Goal: Task Accomplishment & Management: Use online tool/utility

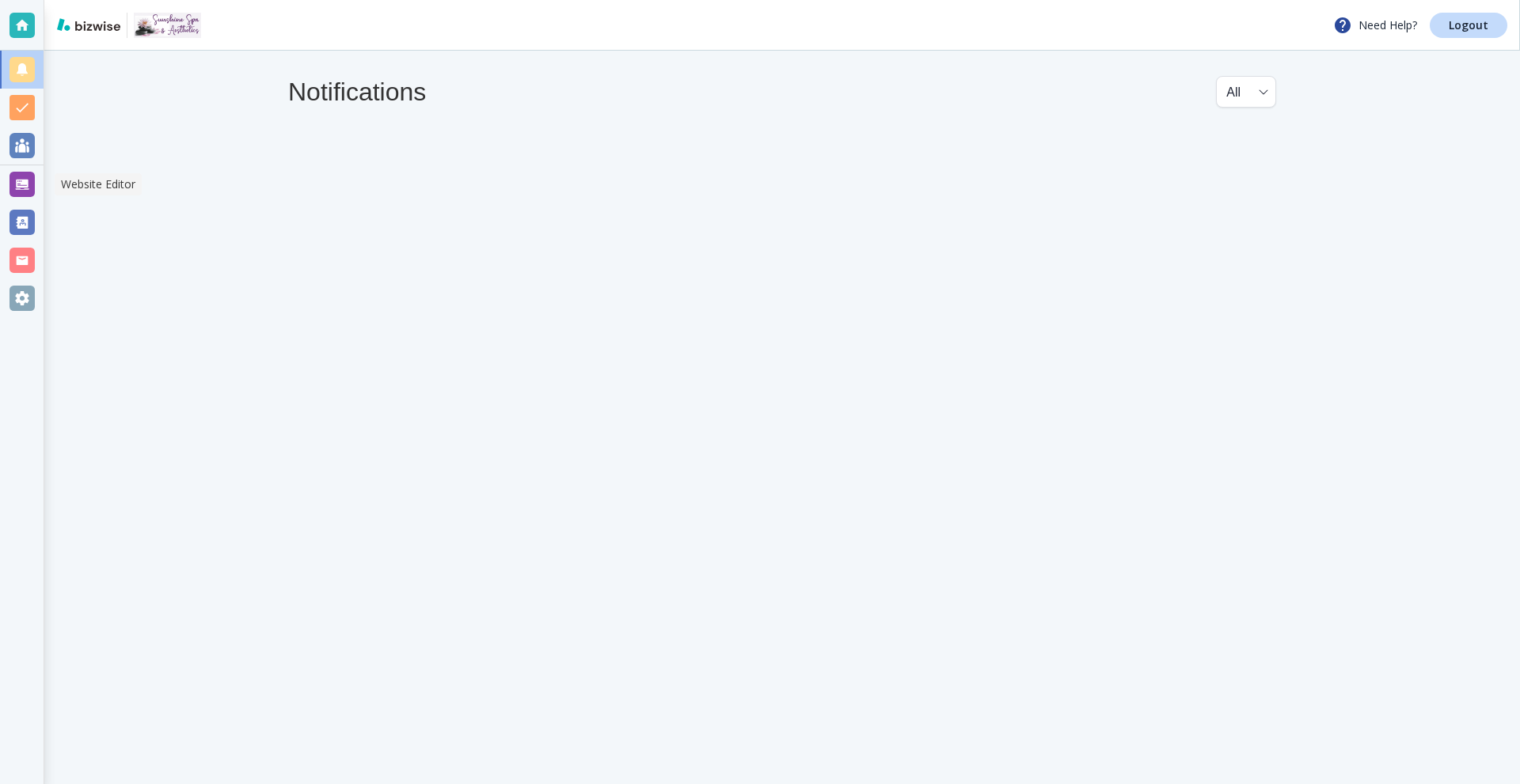
click at [22, 185] on div at bounding box center [22, 184] width 26 height 26
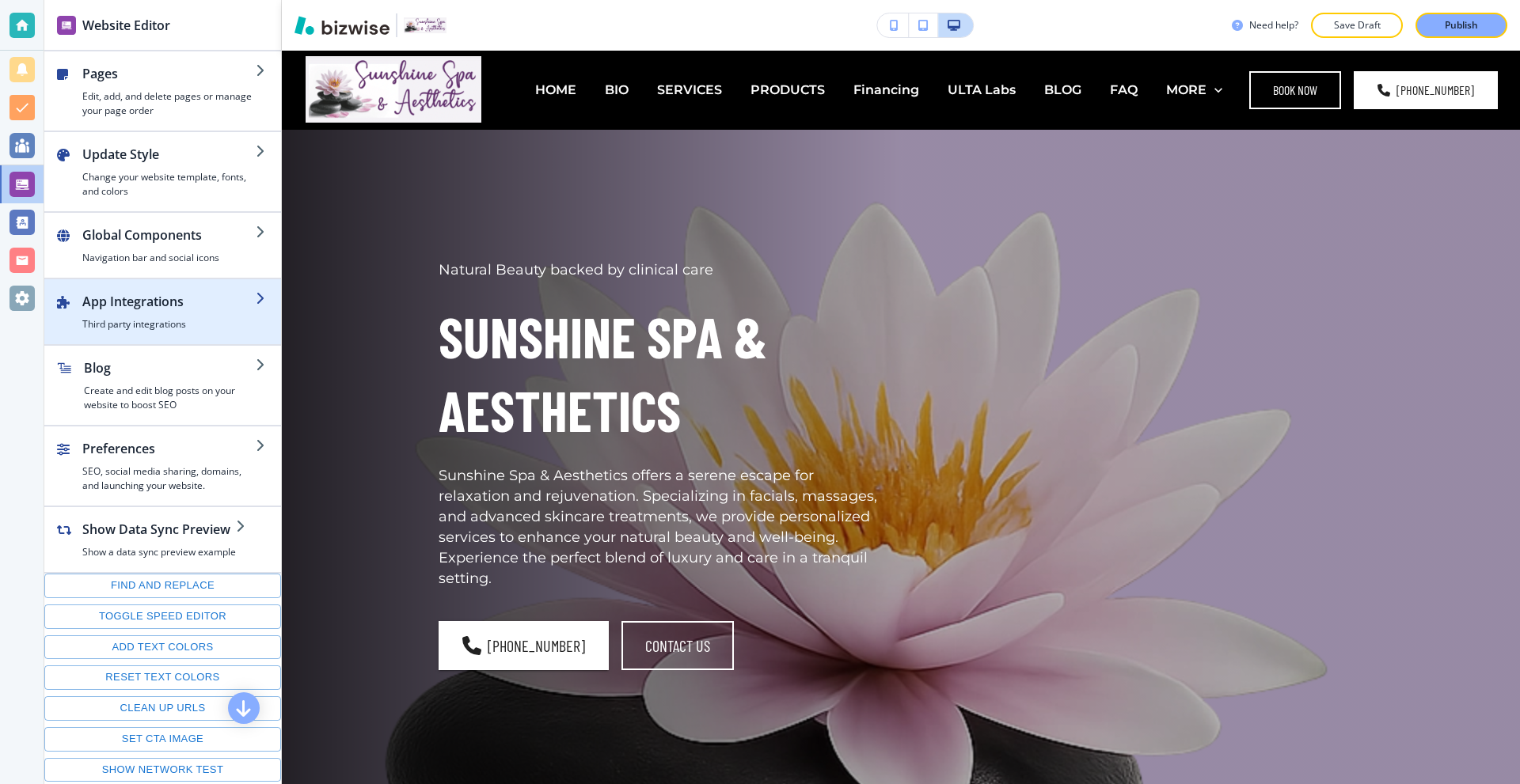
click at [173, 309] on h2 "App Integrations" at bounding box center [168, 301] width 173 height 19
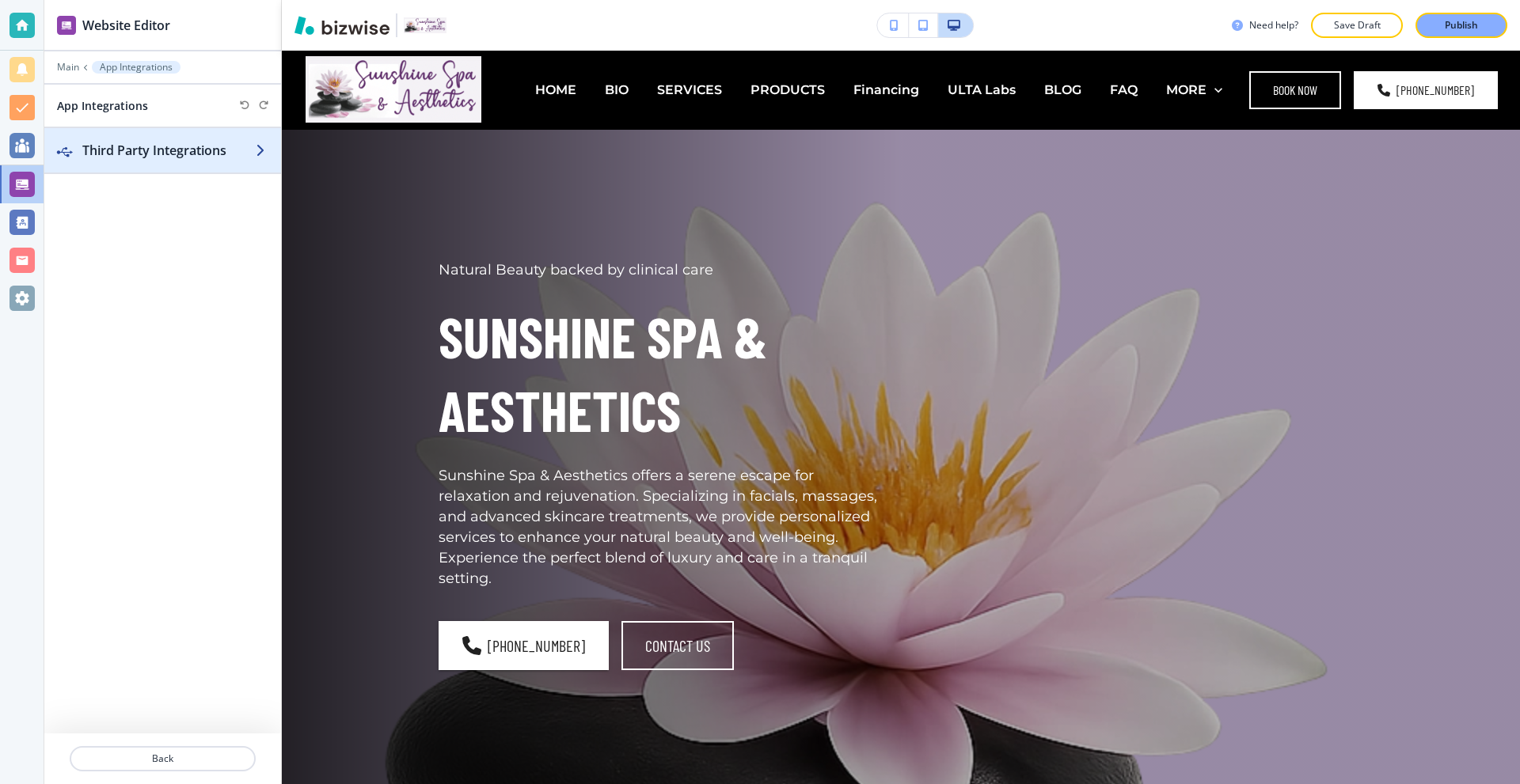
click at [166, 141] on h2 "Third Party Integrations" at bounding box center [168, 150] width 173 height 19
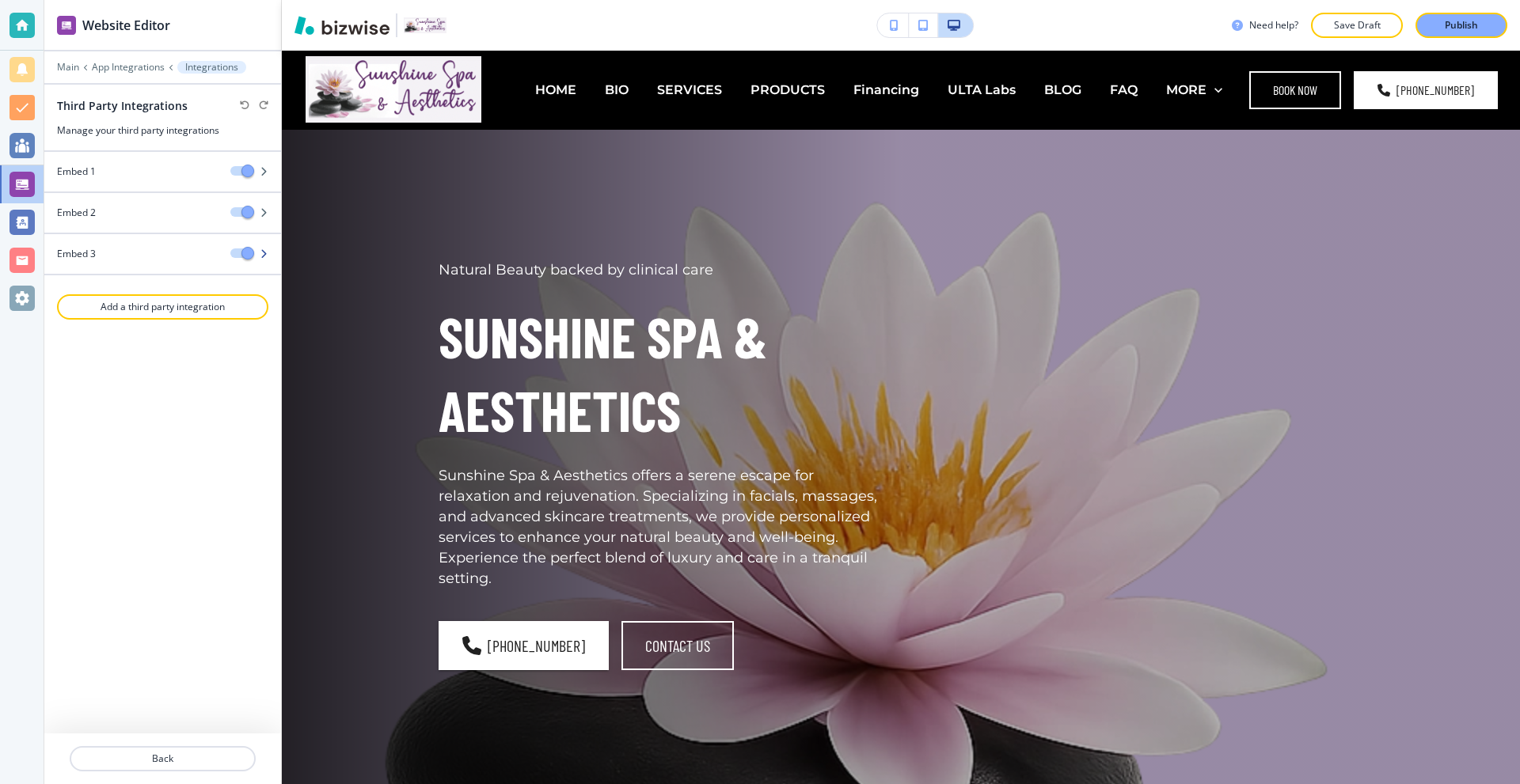
click at [172, 254] on div "Embed 3" at bounding box center [130, 254] width 173 height 14
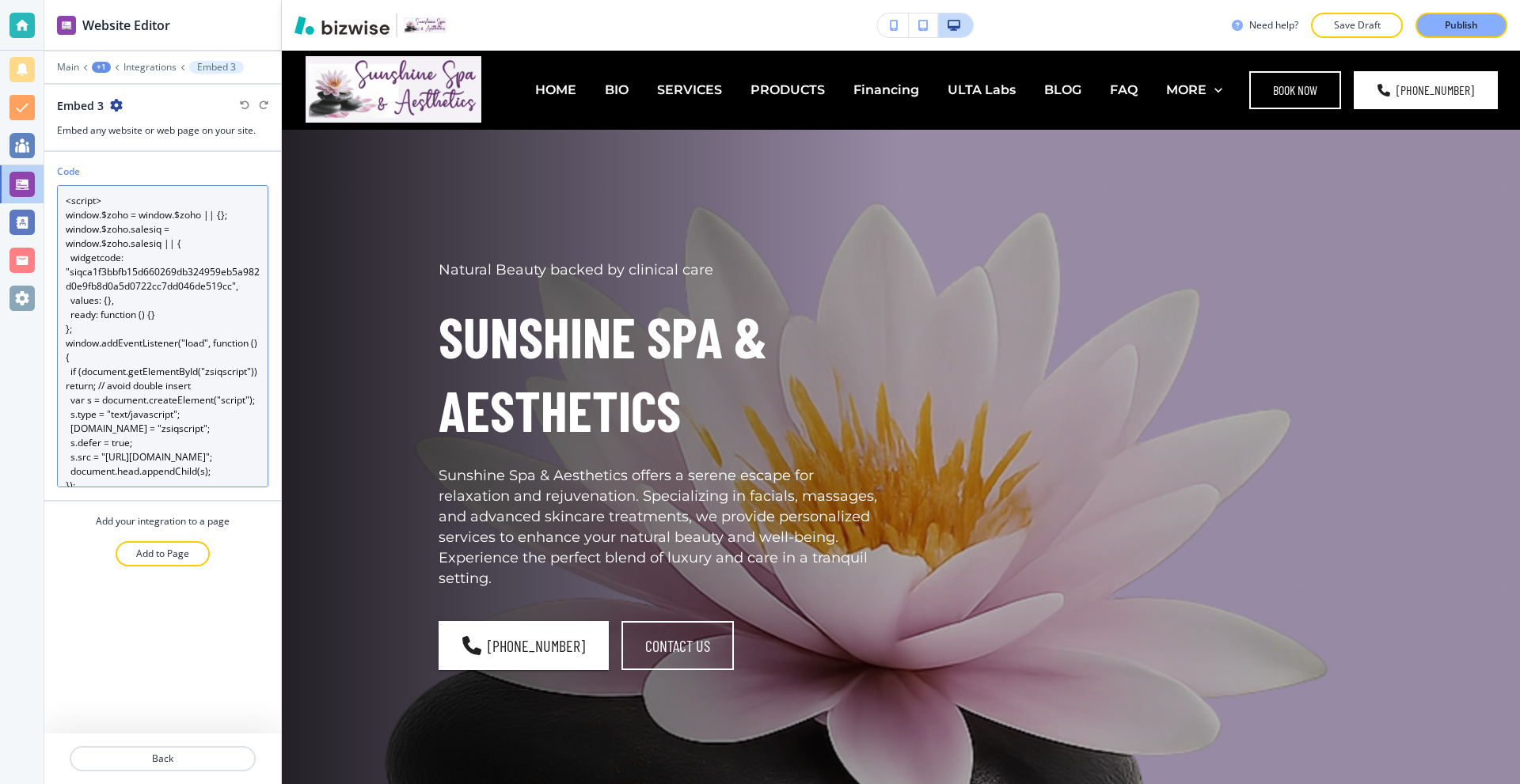
click at [183, 288] on textarea "<script> window.$zoho = window.$zoho || {}; window.$zoho.salesiq = window.$zoho…" at bounding box center [163, 336] width 211 height 302
paste textarea "type="text/javascript">var $zoho= $zoho || {};$zoho.salesiq = $zoho.salesiq || …"
click at [208, 247] on textarea "<script> window.$zoho = window.$zoho || {}; window.$zoho.salesiq = window.$zoho…" at bounding box center [163, 336] width 211 height 302
click at [197, 413] on textarea "<script> window.$zoho = window.$zoho || {}; window.$zoho.salesiq = window.$zoho…" at bounding box center [163, 336] width 211 height 302
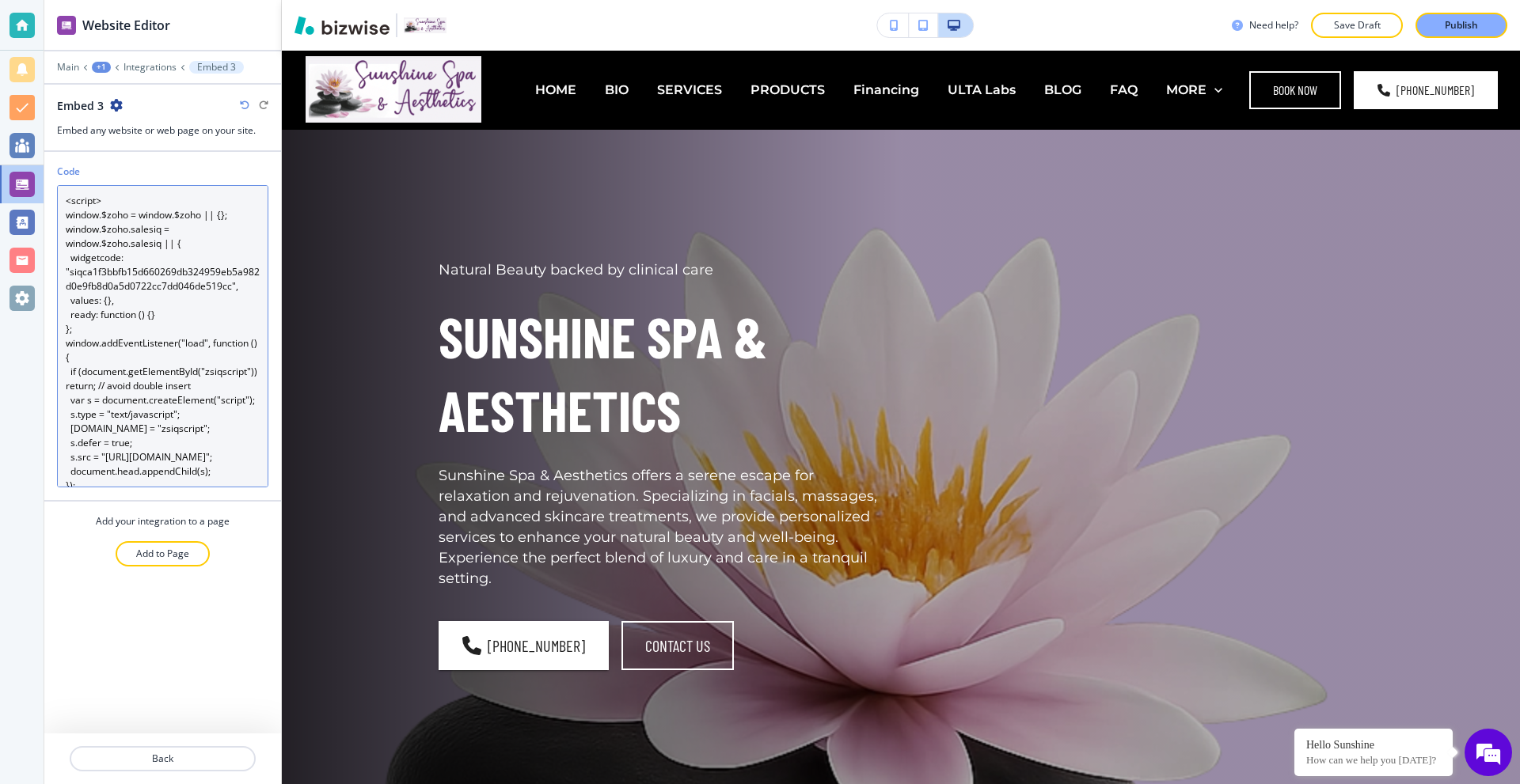
click at [173, 352] on textarea "<script> window.$zoho = window.$zoho || {}; window.$zoho.salesiq = window.$zoho…" at bounding box center [163, 336] width 211 height 302
click at [215, 288] on textarea "<script> window.$zoho = window.$zoho || {}; window.$zoho.salesiq = window.$zoho…" at bounding box center [163, 336] width 211 height 302
paste textarea "type="text/javascript"> var $zoho = $zoho || {}; $zoho.salesiq = $zoho.salesiq …"
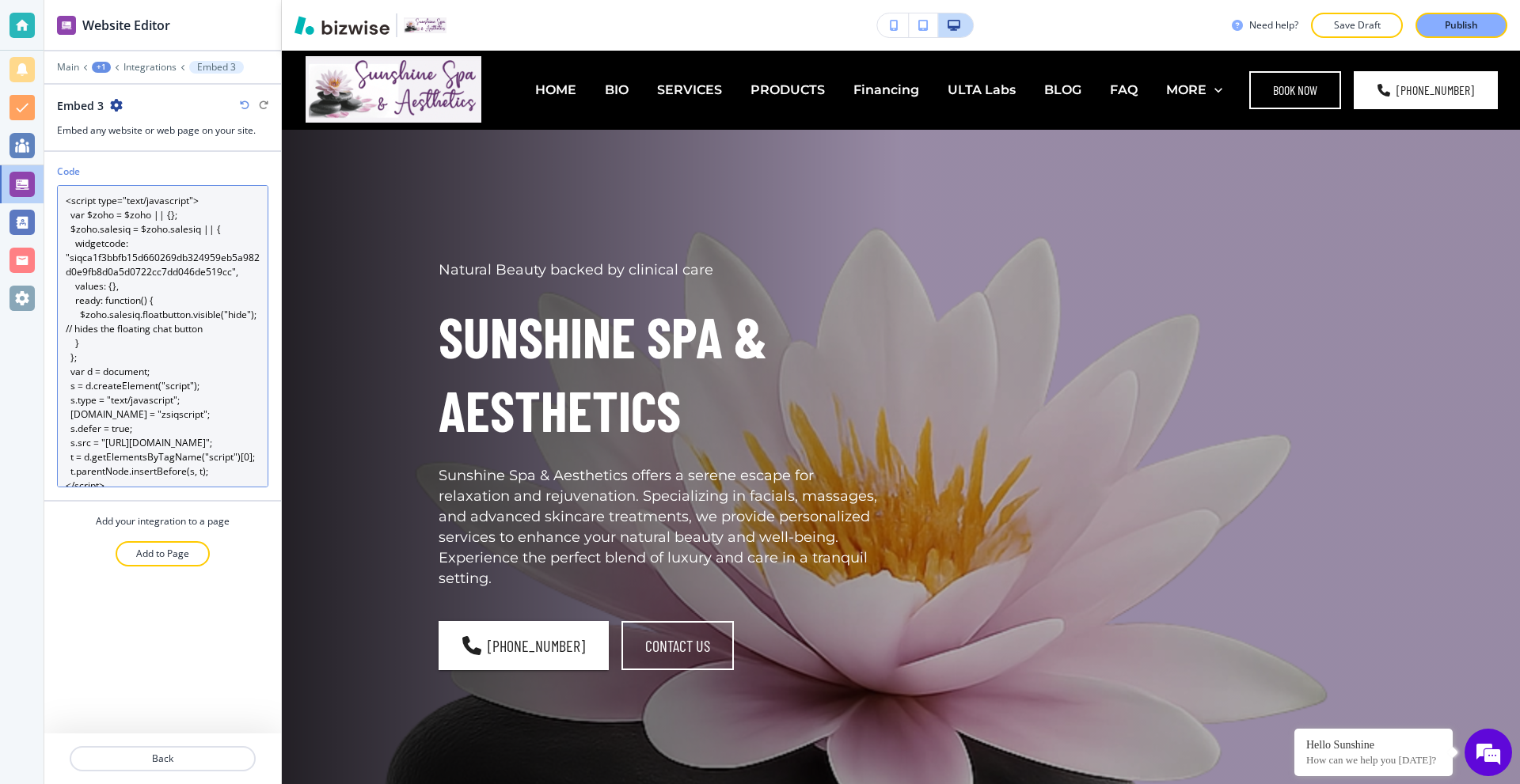
scroll to position [48, 0]
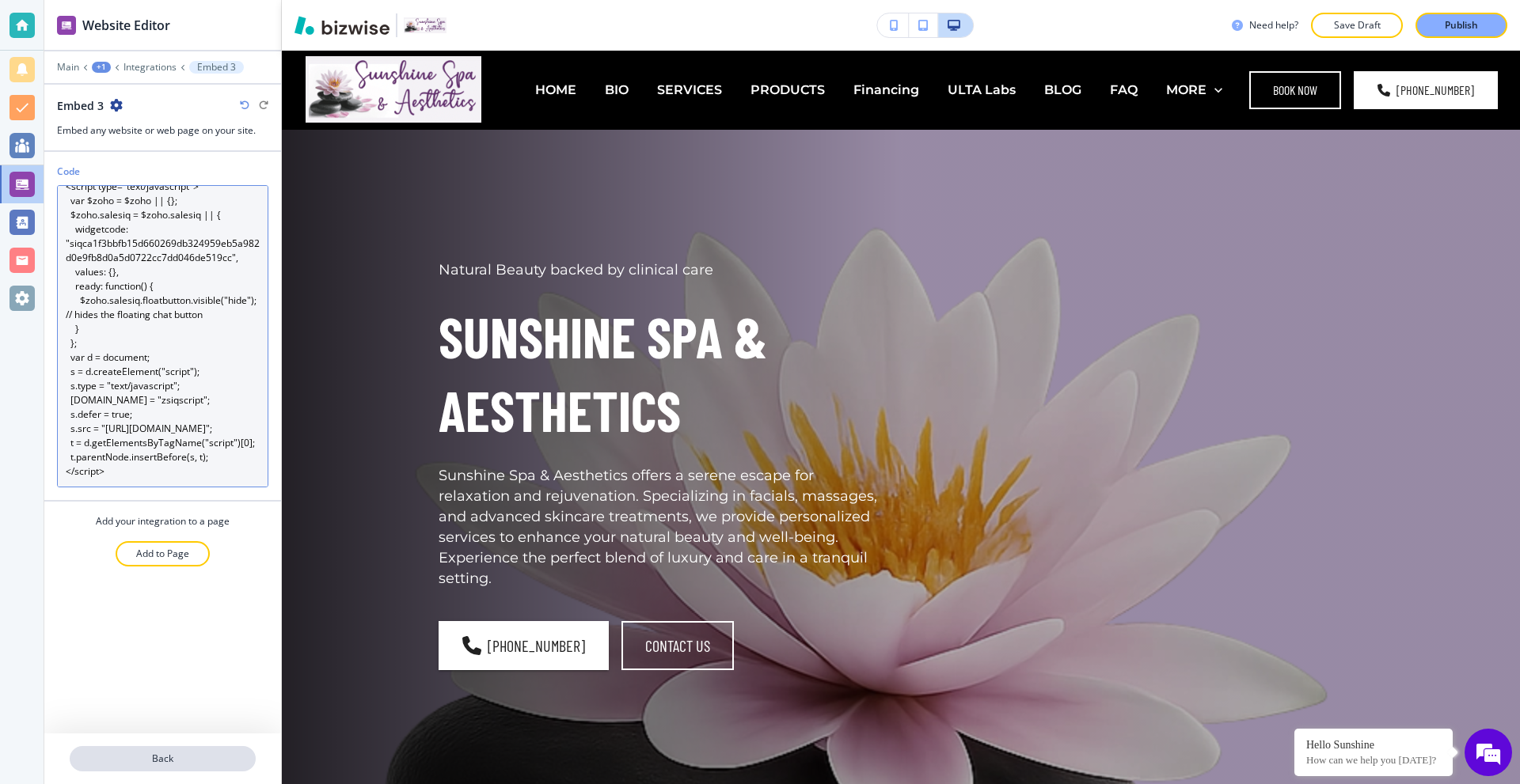
type textarea "<script type="text/javascript"> var $zoho = $zoho || {}; $zoho.salesiq = $zoho.…"
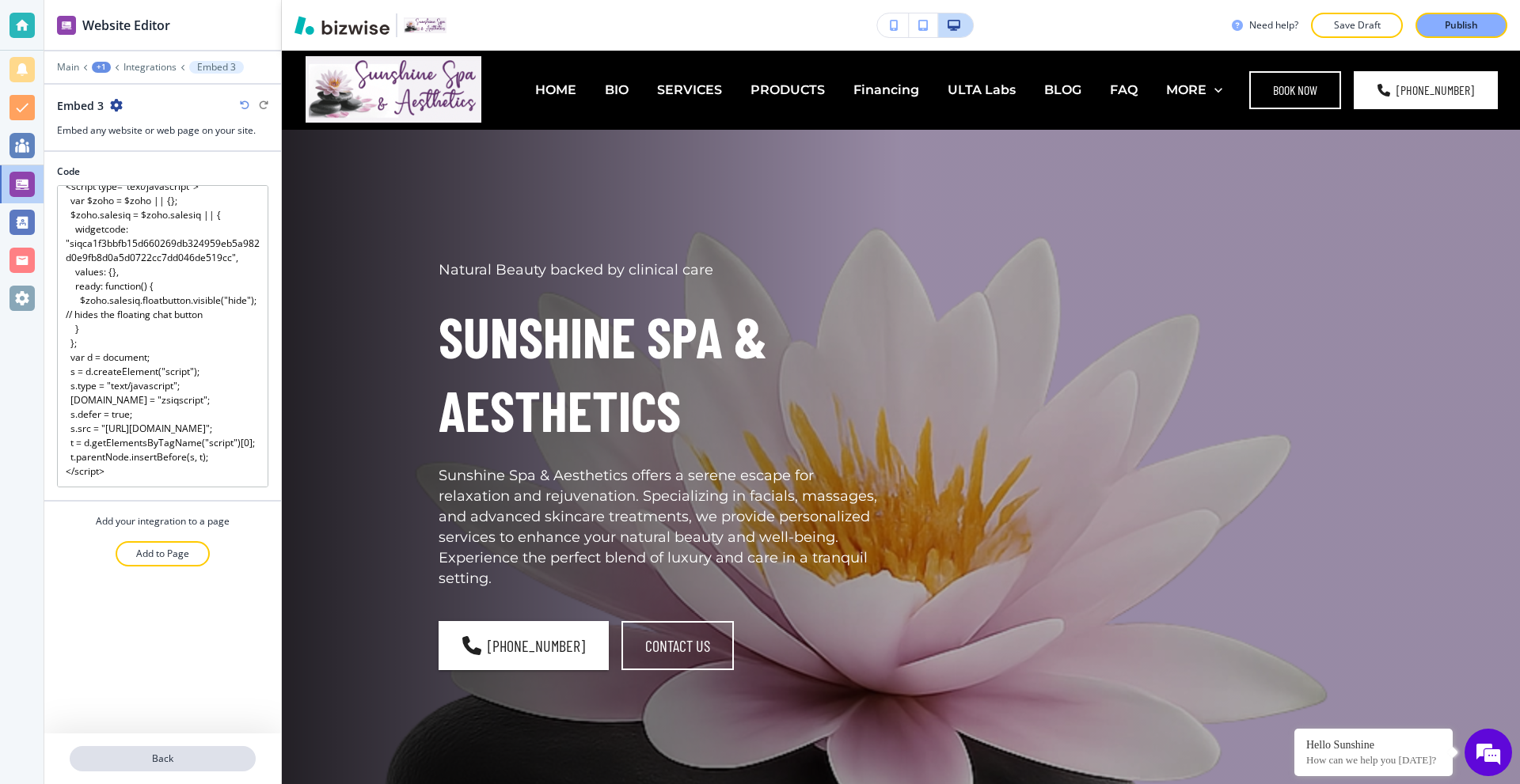
click at [160, 753] on p "Back" at bounding box center [163, 758] width 182 height 14
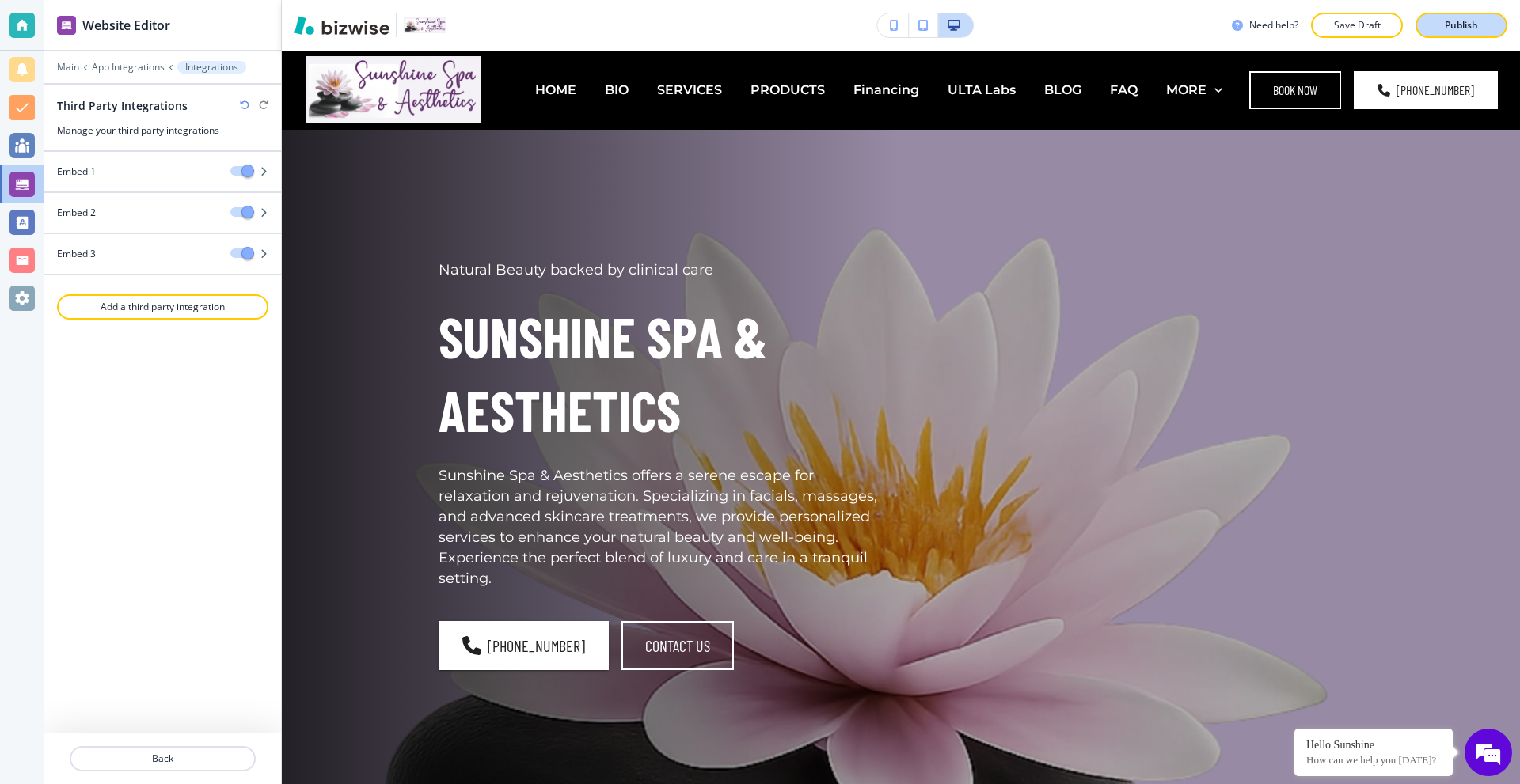
click at [1449, 13] on button "Publish" at bounding box center [1461, 25] width 92 height 26
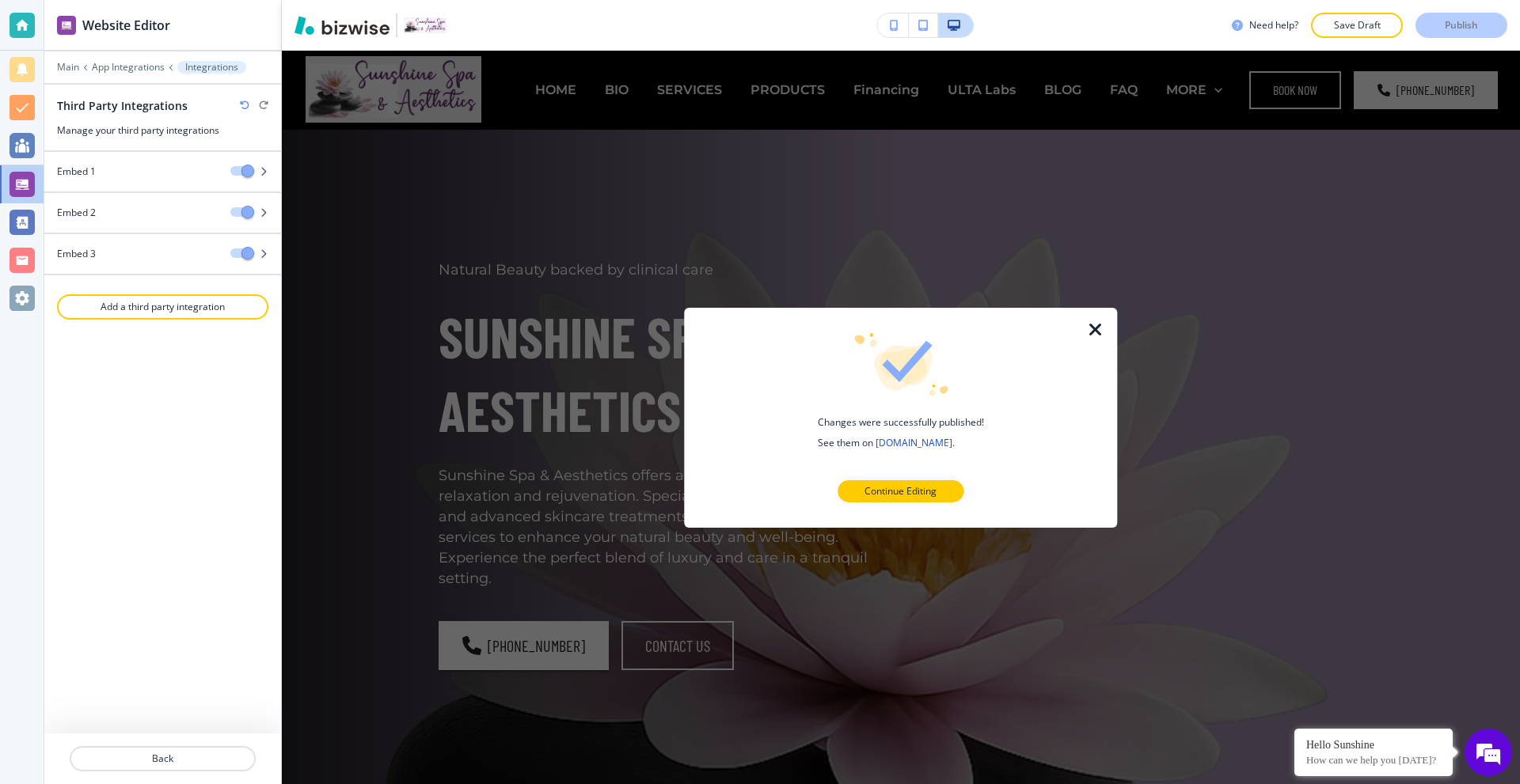
click at [1099, 328] on icon "button" at bounding box center [1095, 329] width 19 height 19
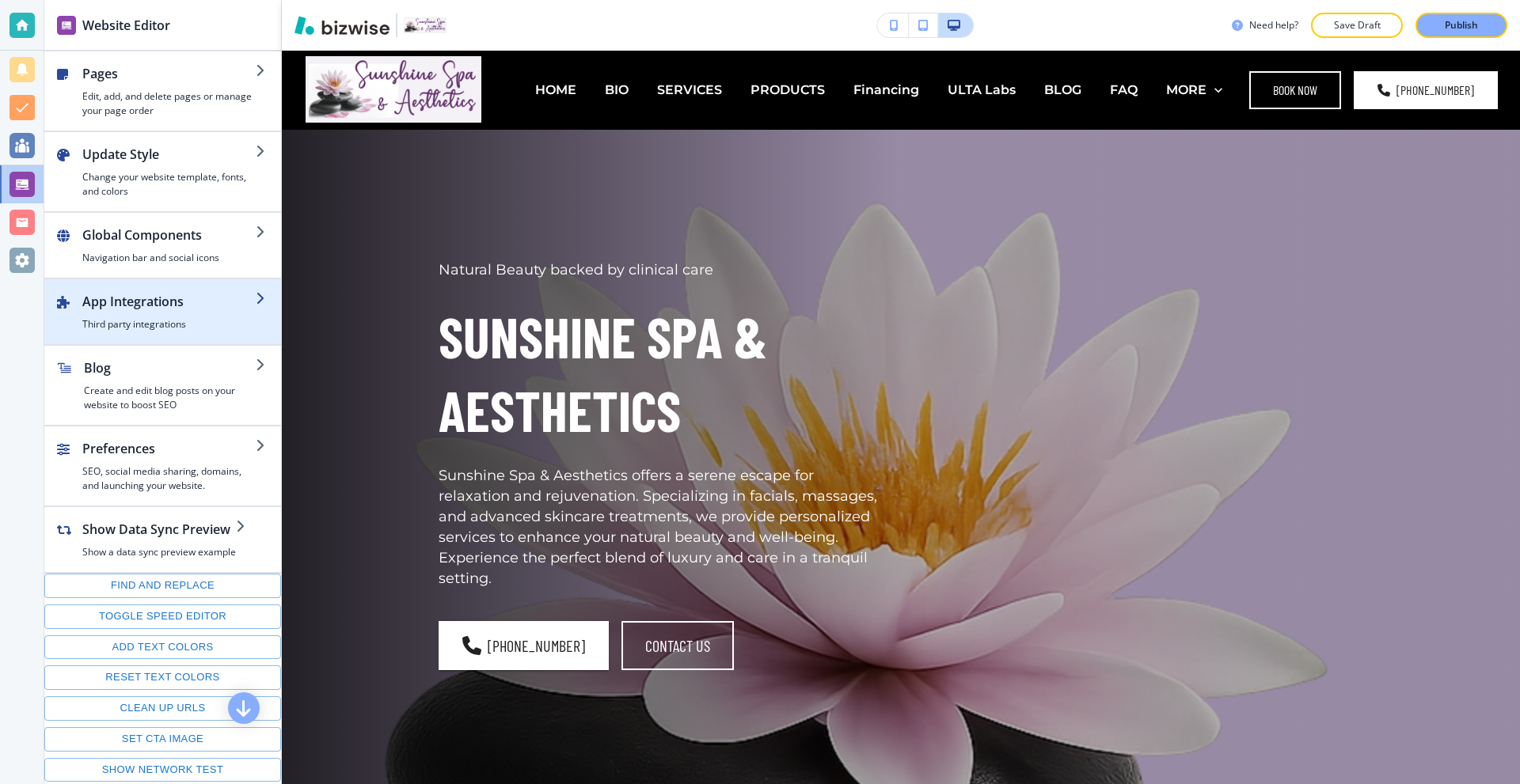
click at [172, 312] on div "button" at bounding box center [168, 314] width 173 height 7
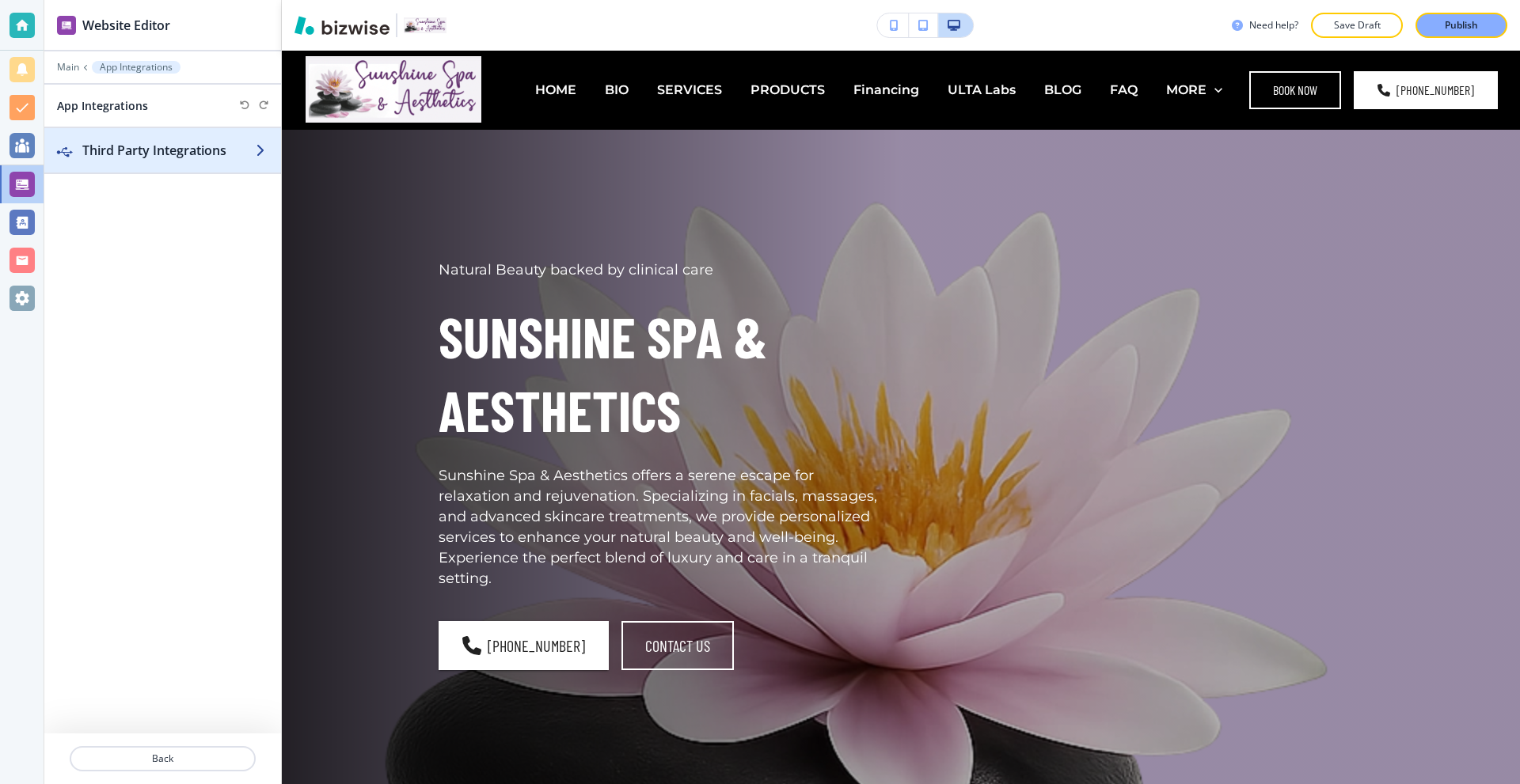
click at [153, 162] on div "button" at bounding box center [162, 166] width 236 height 12
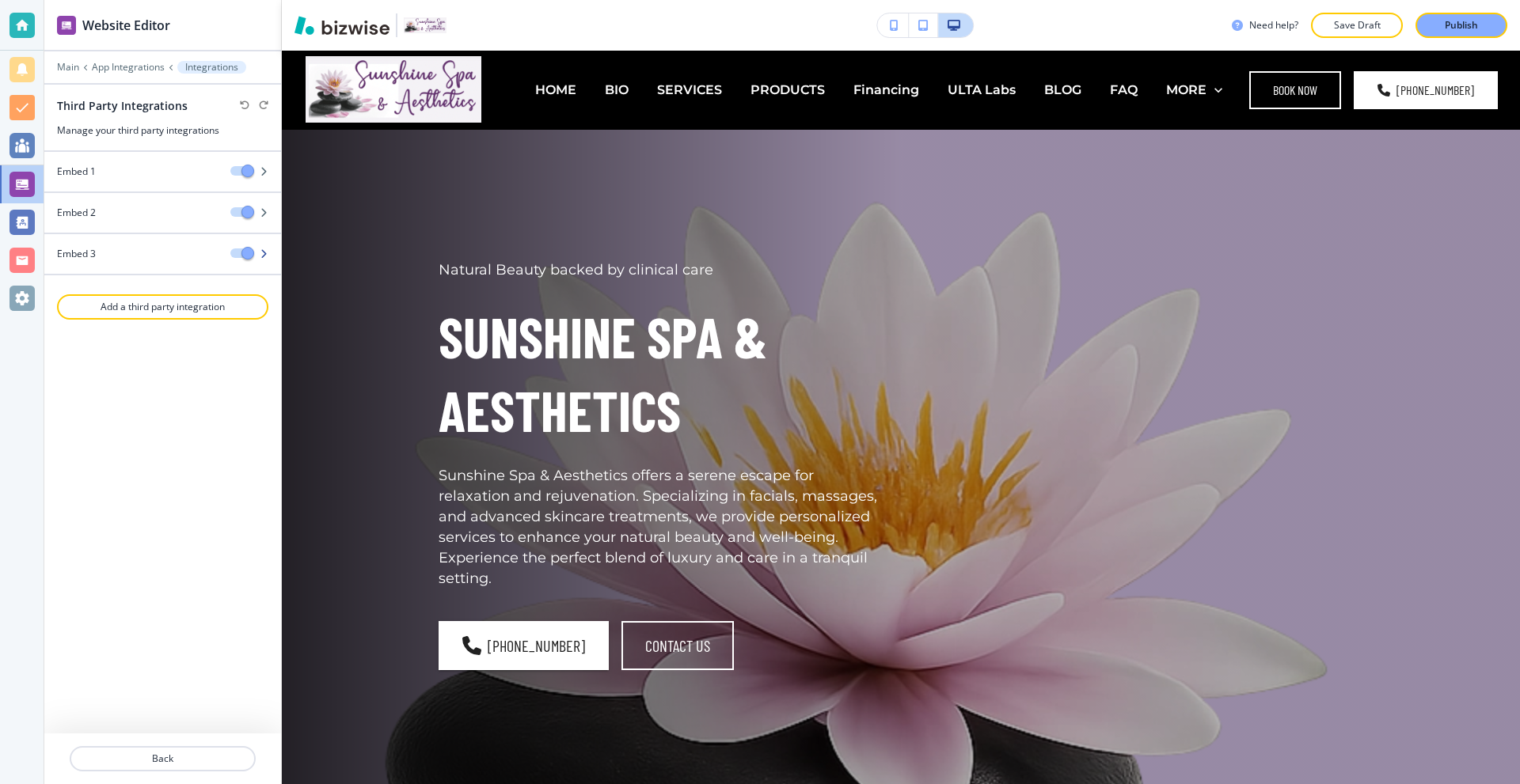
click at [149, 261] on div at bounding box center [162, 267] width 236 height 12
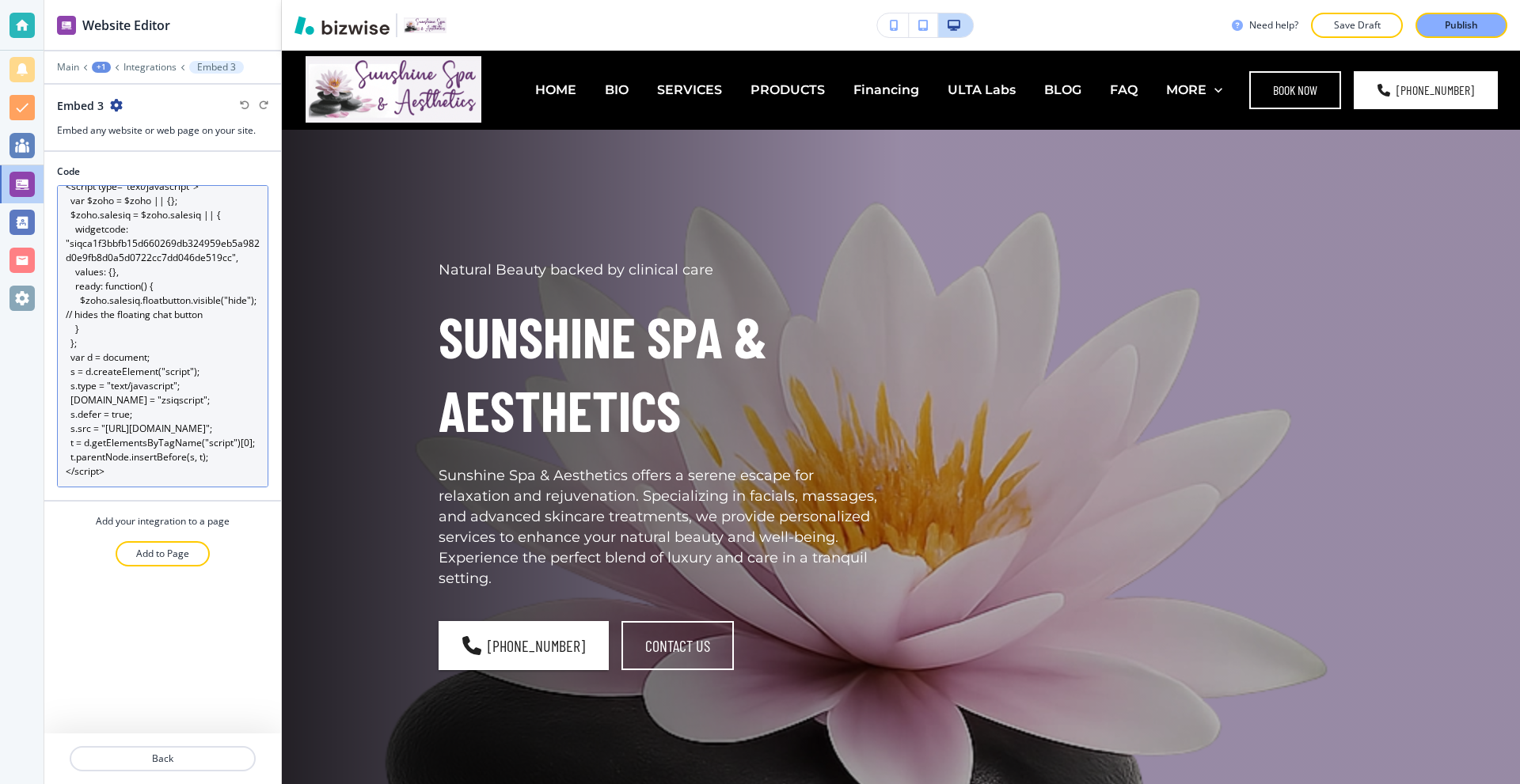
scroll to position [57, 0]
click at [148, 381] on textarea "<script type="text/javascript"> var $zoho = $zoho || {}; $zoho.salesiq = $zoho.…" at bounding box center [163, 336] width 211 height 302
click at [139, 257] on textarea "<script type="text/javascript"> var $zoho = $zoho || {}; $zoho.salesiq = $zoho.…" at bounding box center [163, 336] width 211 height 302
paste textarea "> window.$zoho = window.$zoho || {}; window.$zoho.salesiq = window.$zoho.salesi…"
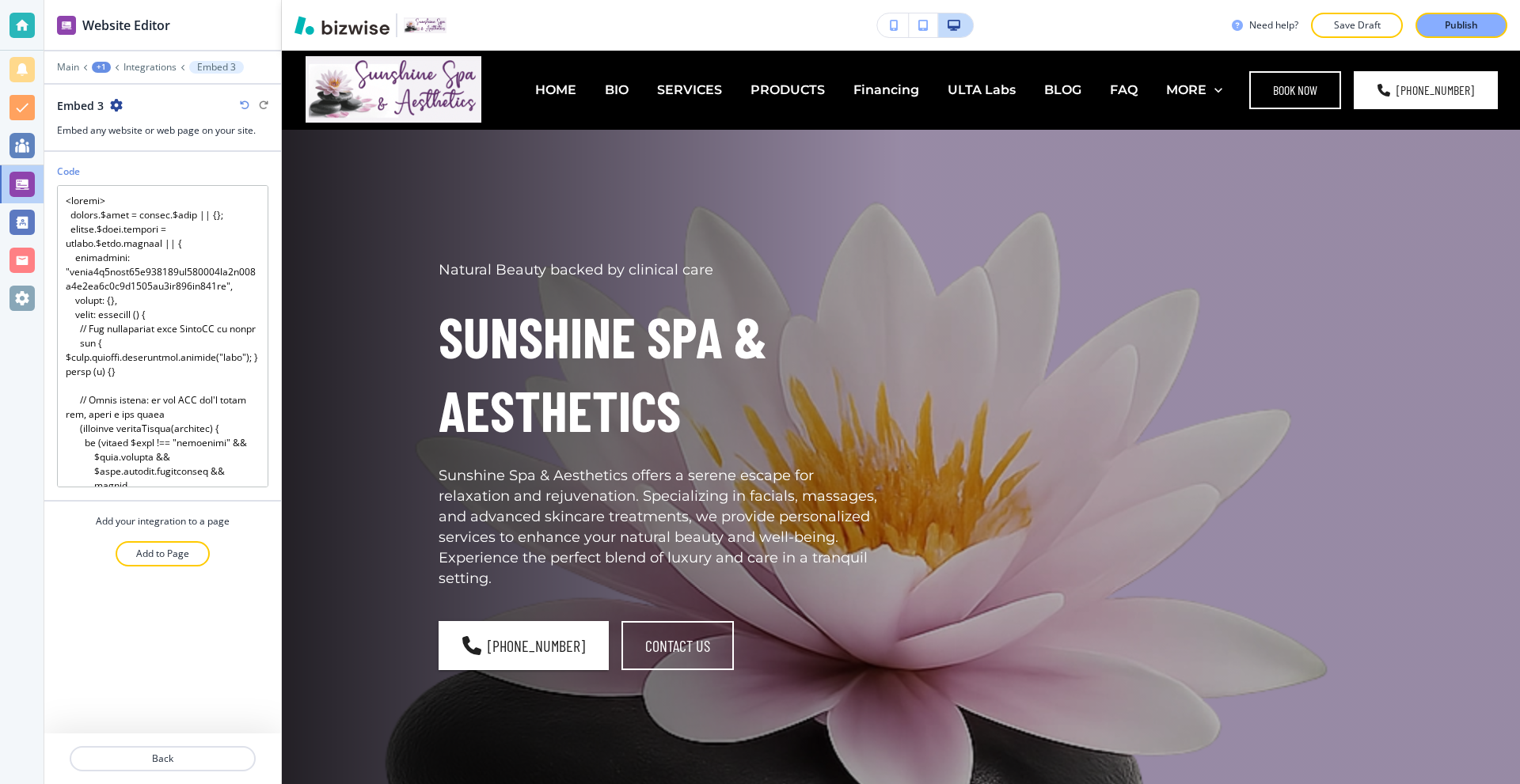
click at [205, 668] on div "Code Add your integration to a page Add to Page" at bounding box center [162, 443] width 236 height 582
click at [1465, 22] on p "Publish" at bounding box center [1461, 25] width 33 height 14
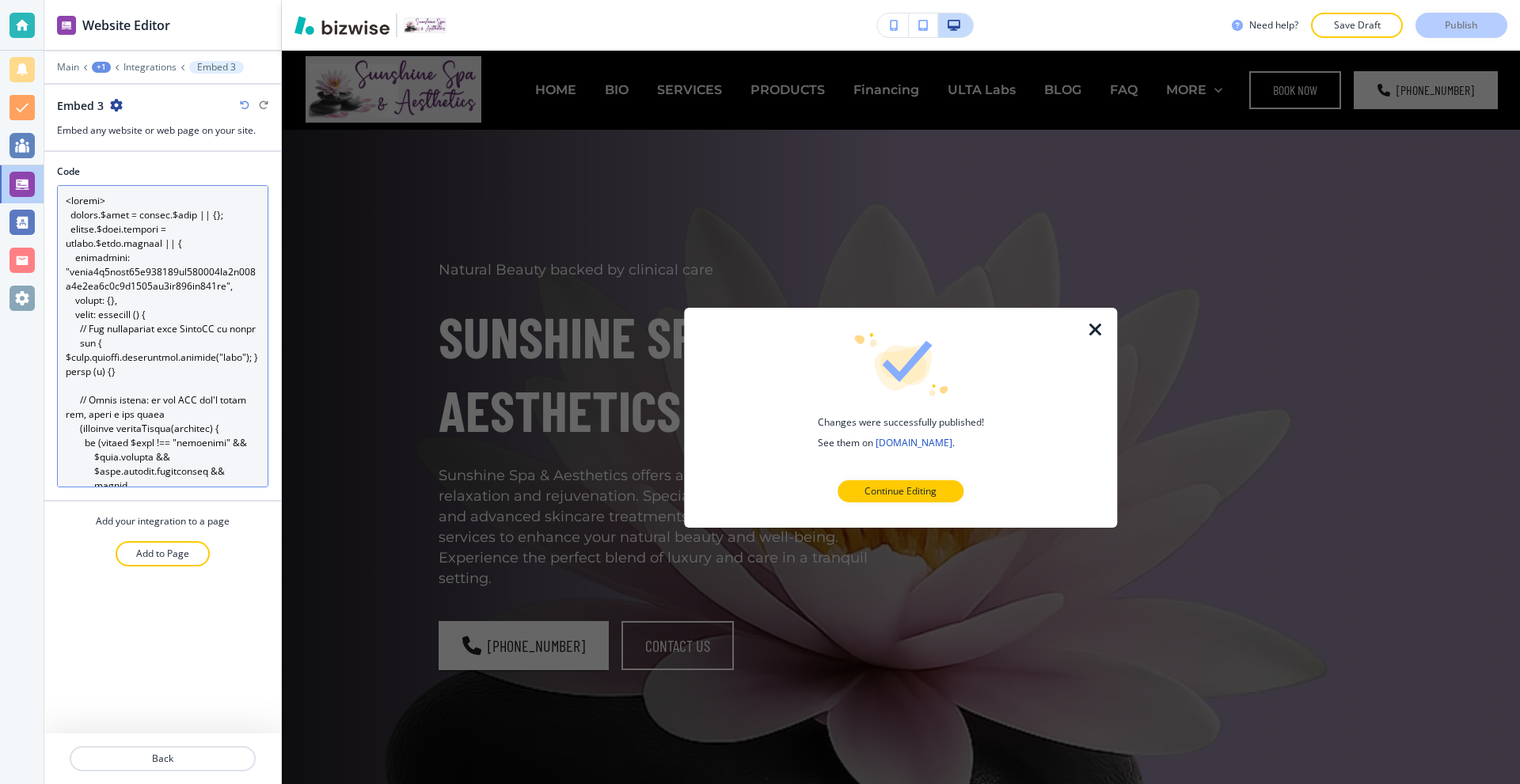
click at [157, 269] on textarea "Code" at bounding box center [163, 336] width 211 height 302
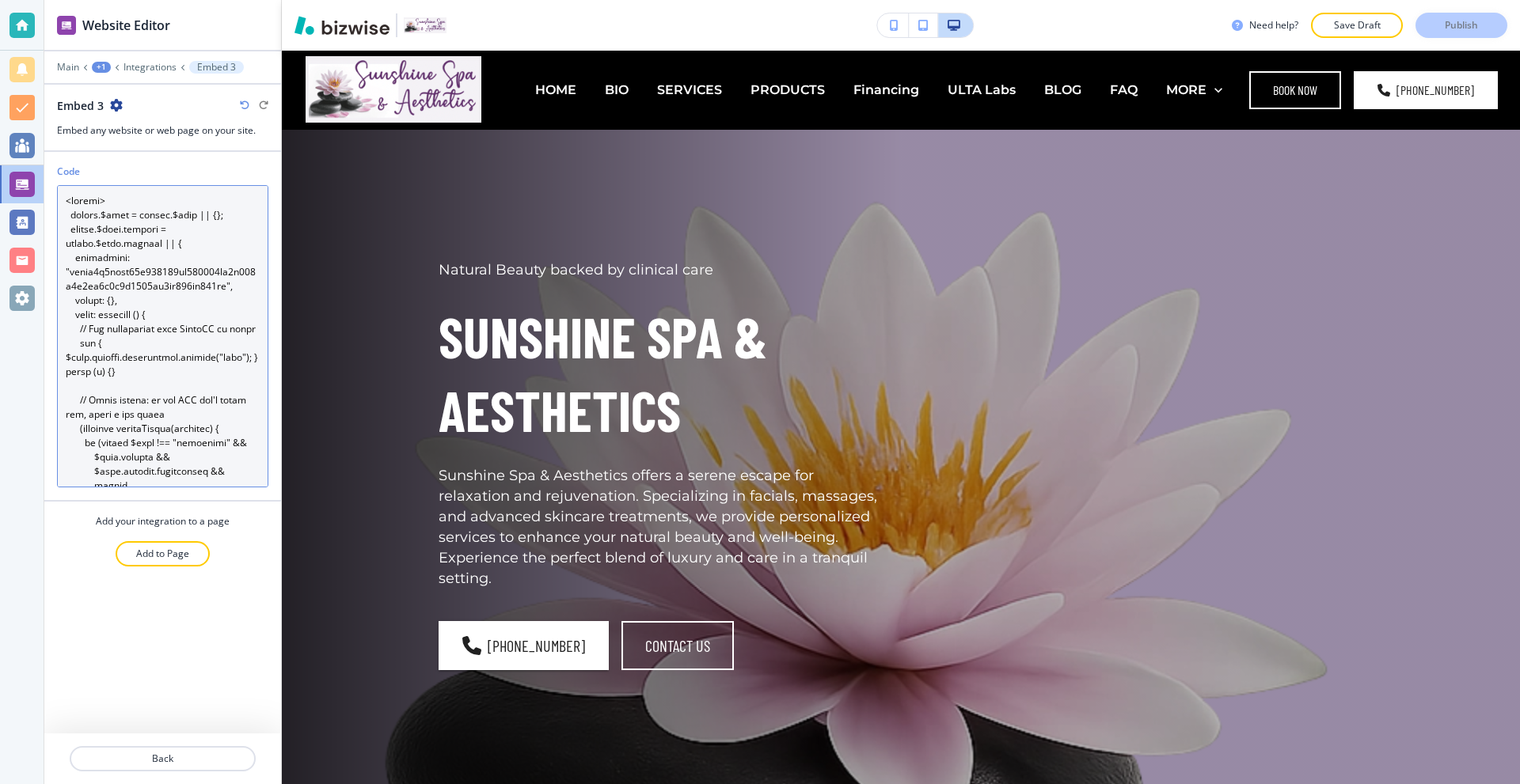
paste textarea "Hide both widget types in case your brand uses either try { $zoho.salesiq.float…"
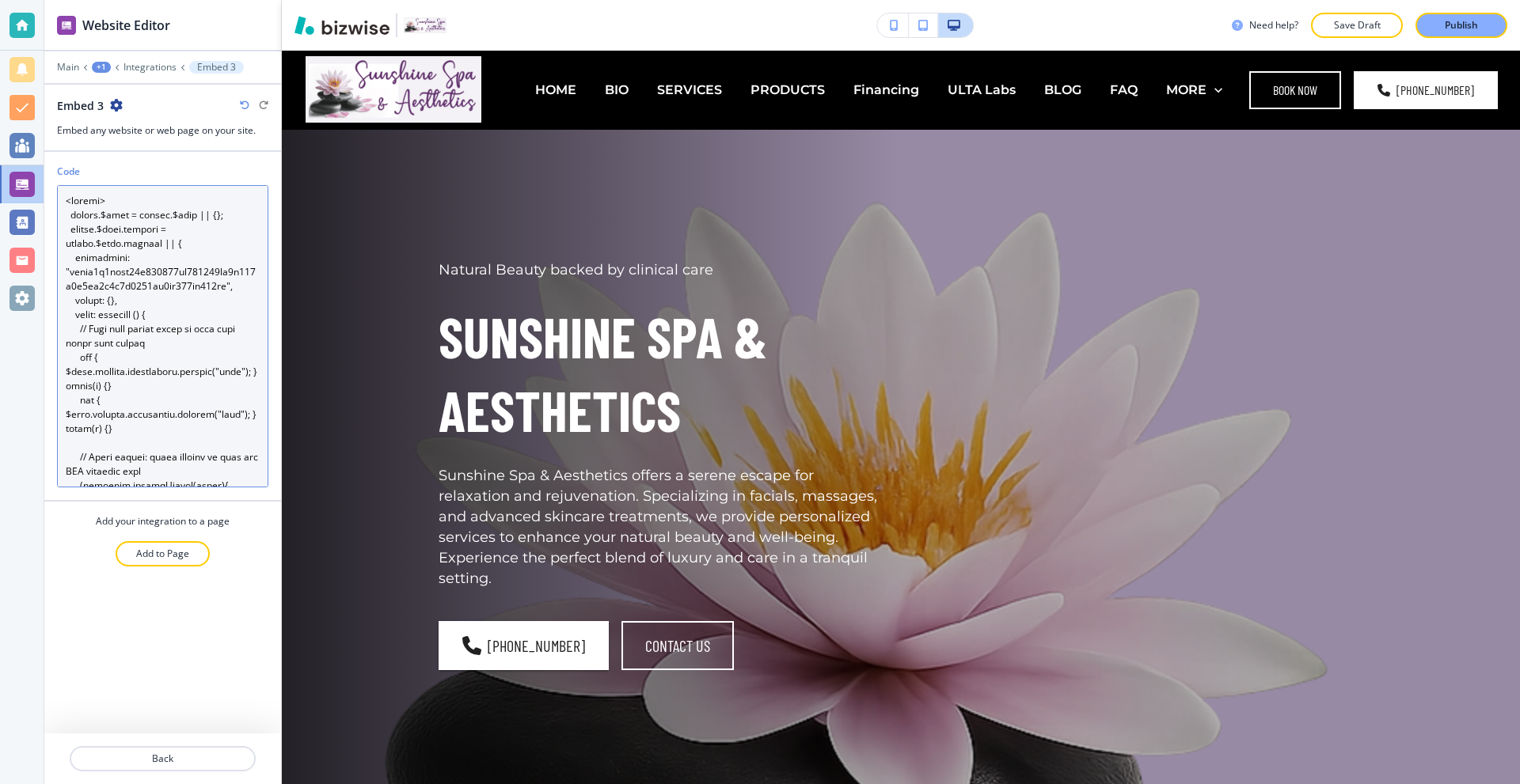
scroll to position [603, 0]
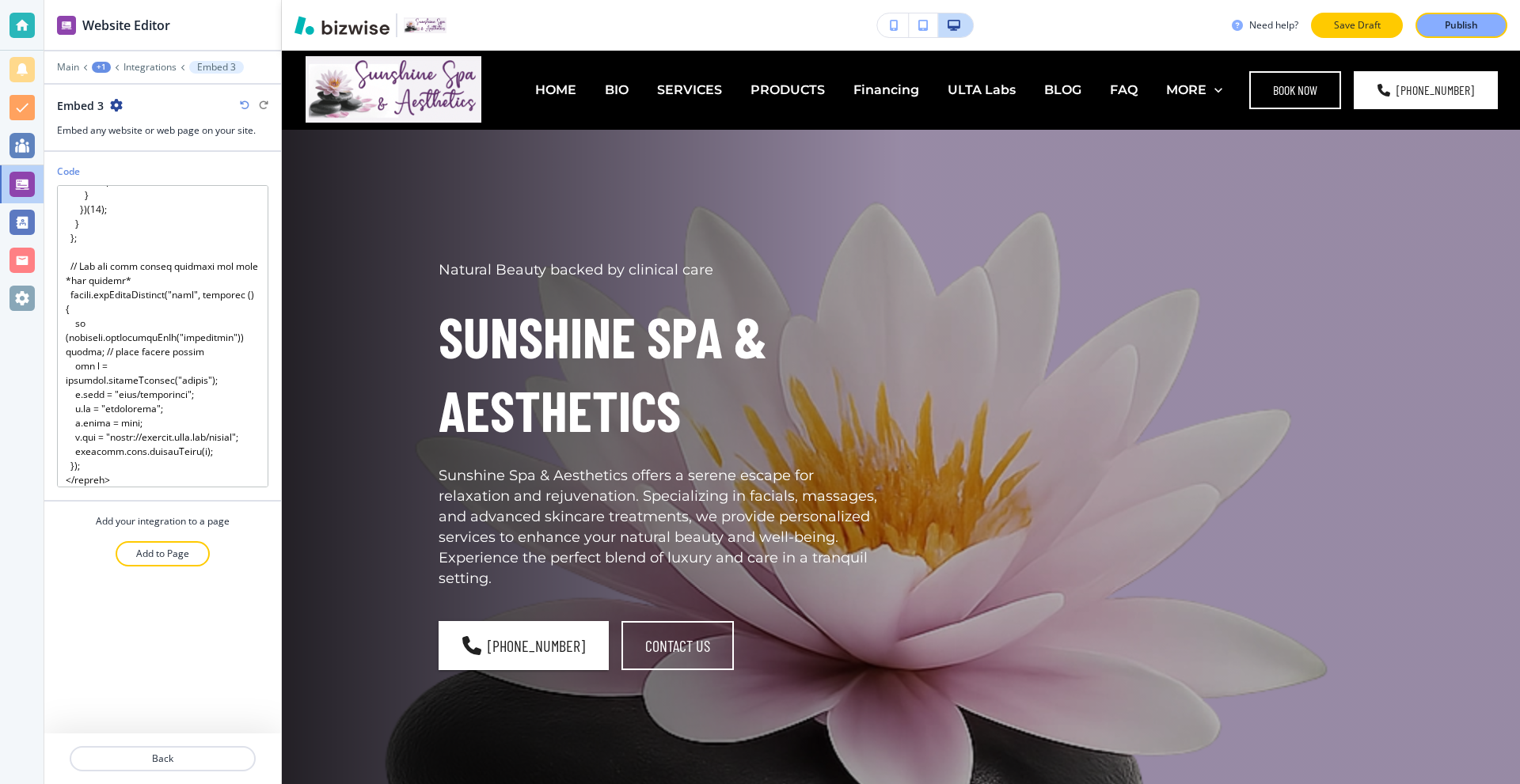
drag, startPoint x: 1434, startPoint y: 26, endPoint x: 1401, endPoint y: 23, distance: 33.1
click at [1434, 26] on button "Publish" at bounding box center [1461, 25] width 92 height 26
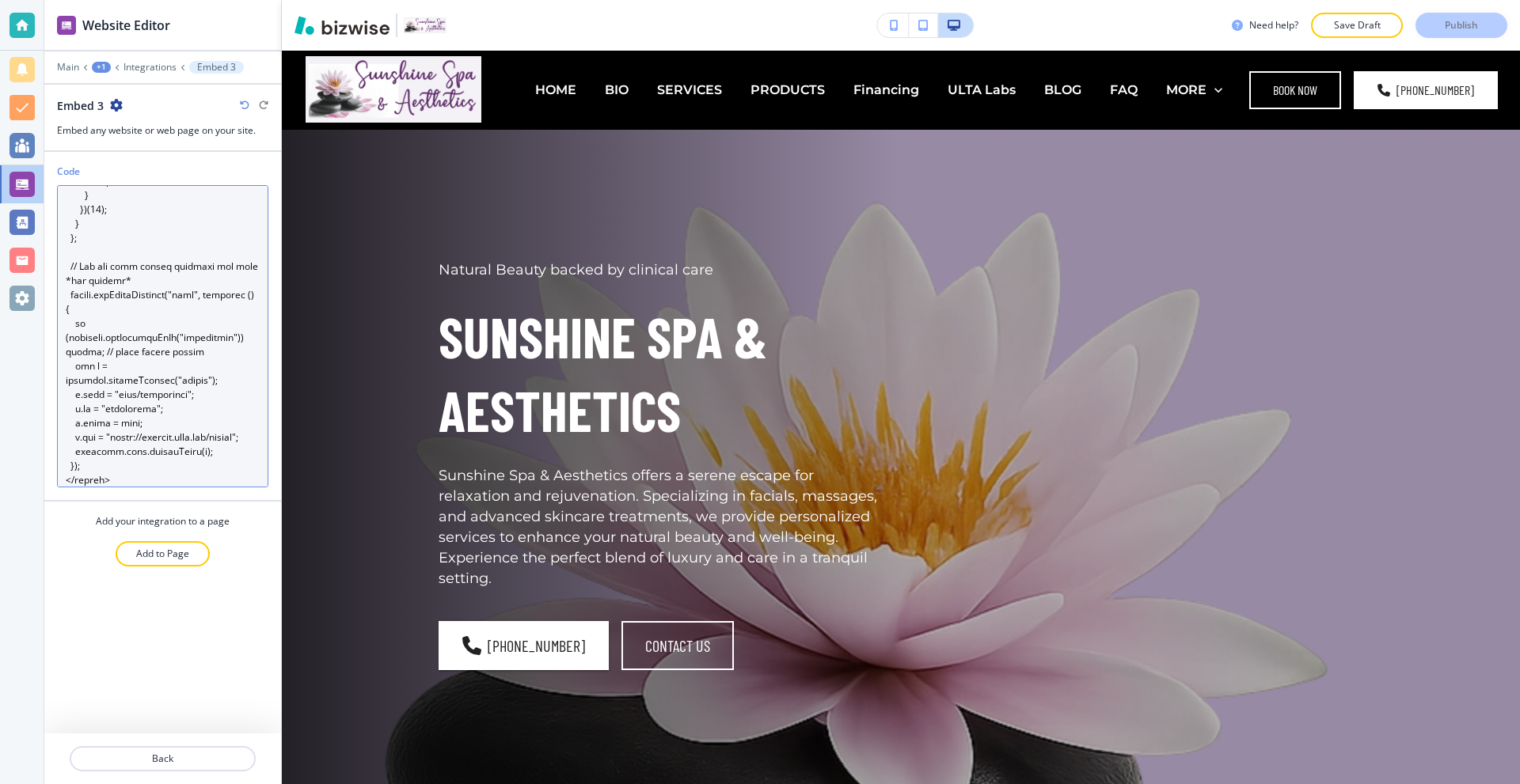
click at [180, 262] on textarea "Code" at bounding box center [163, 336] width 211 height 302
paste textarea "window.$zoho = window.$zoho || {}; window.$zoho.salesiq = window.$zoho.salesiq …"
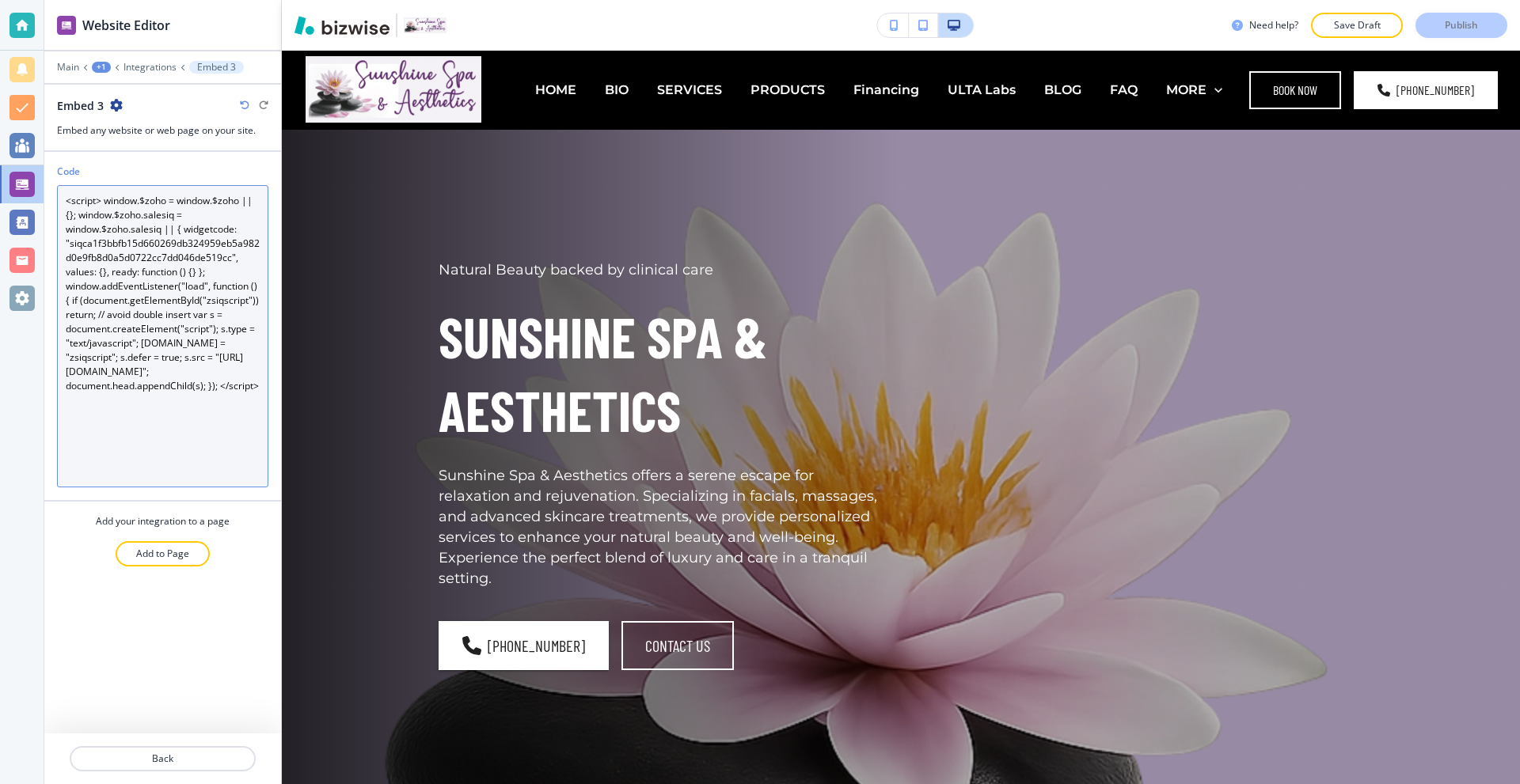
scroll to position [0, 0]
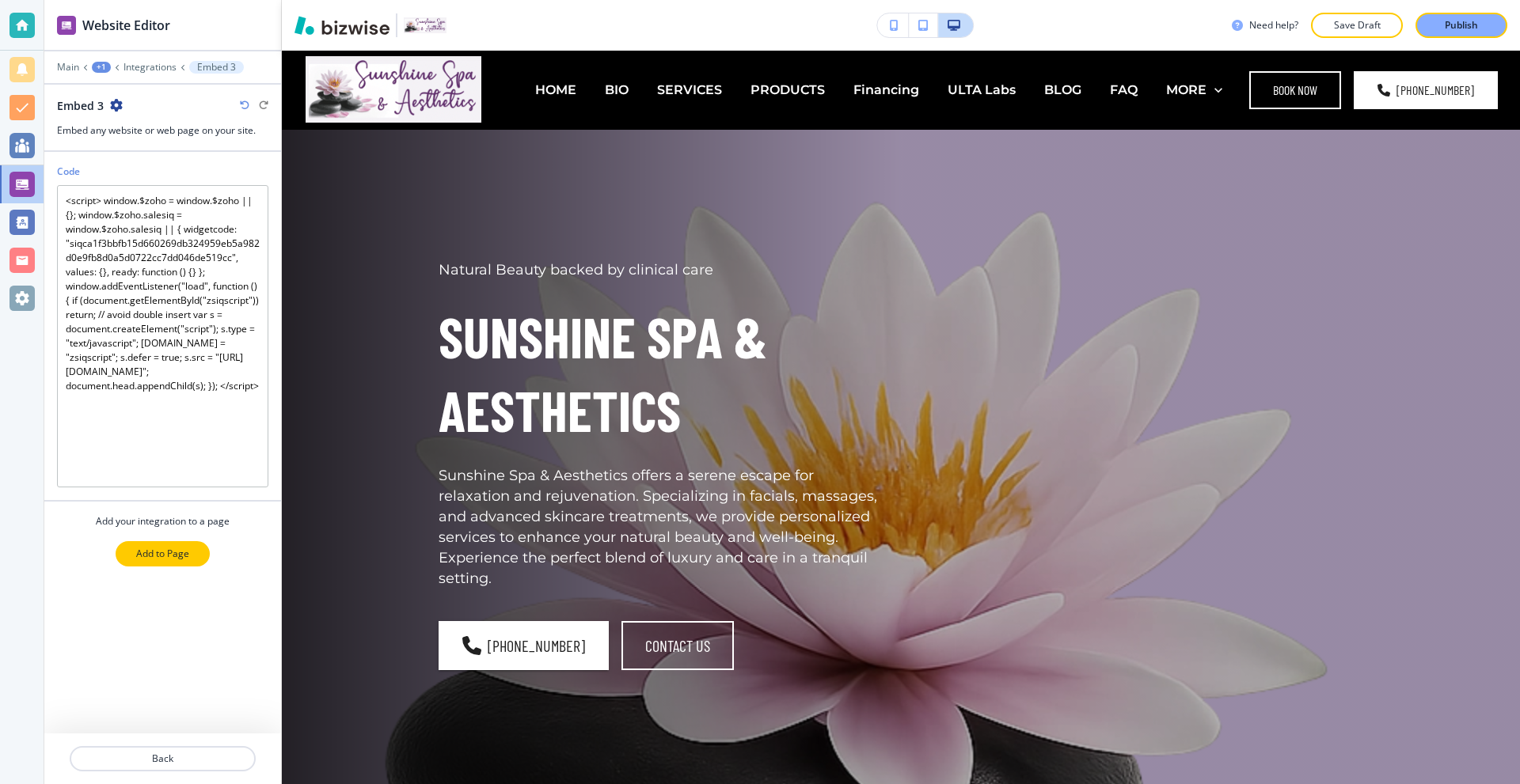
click at [164, 554] on p "Add to Page" at bounding box center [163, 554] width 53 height 14
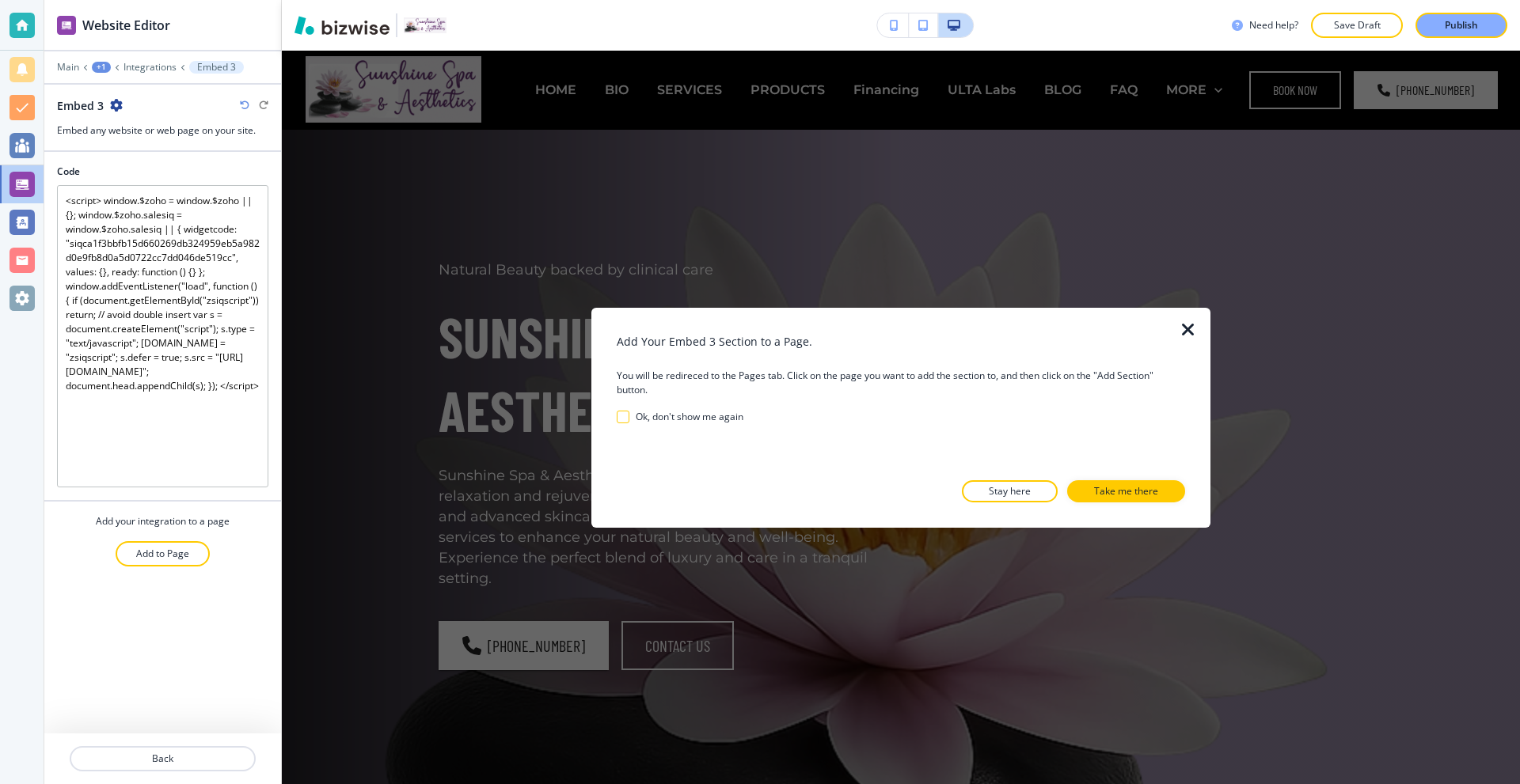
click at [1184, 327] on icon "button" at bounding box center [1187, 329] width 19 height 19
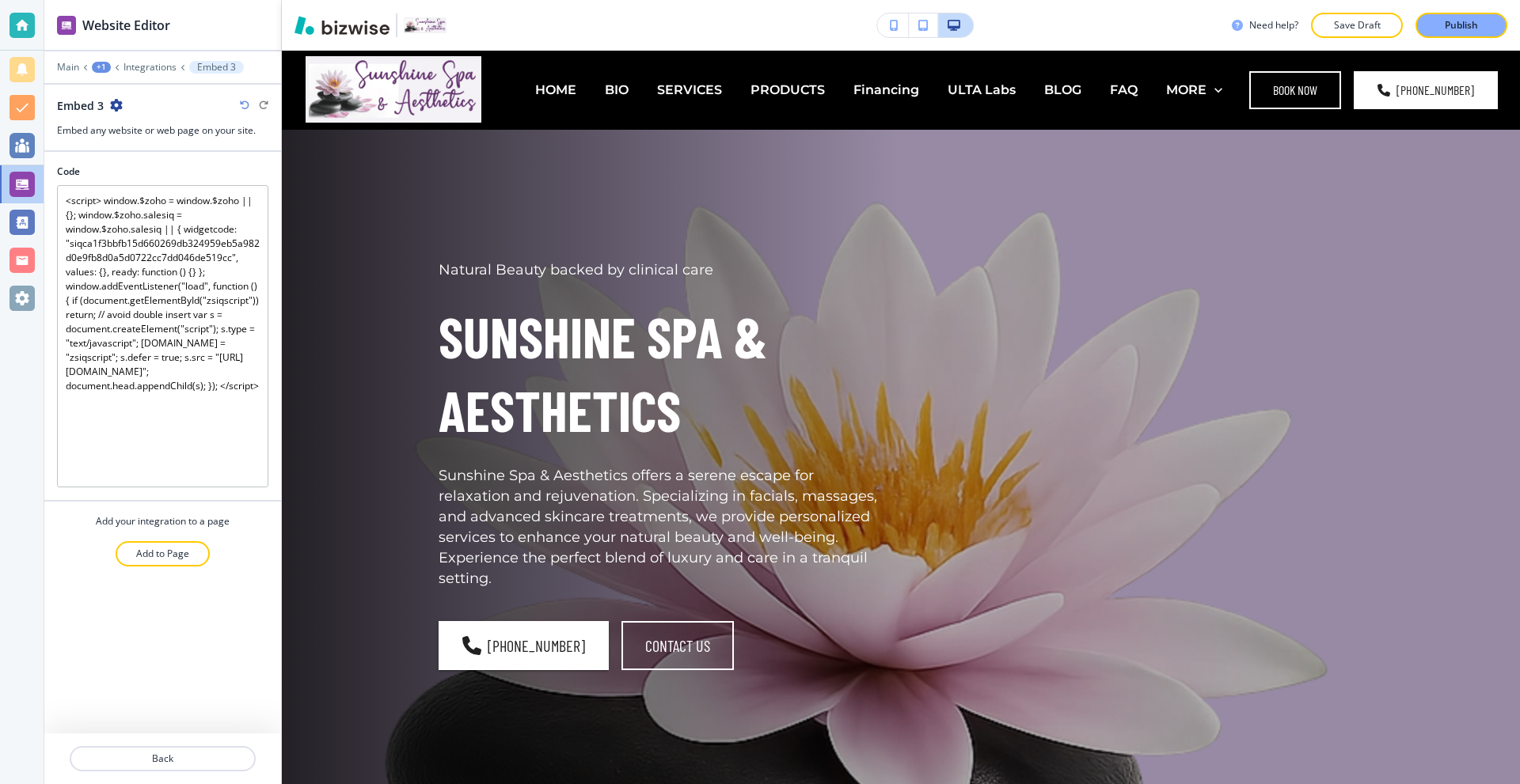
drag, startPoint x: 1445, startPoint y: 27, endPoint x: 1306, endPoint y: 1, distance: 141.4
click at [1445, 27] on p "Publish" at bounding box center [1461, 25] width 33 height 14
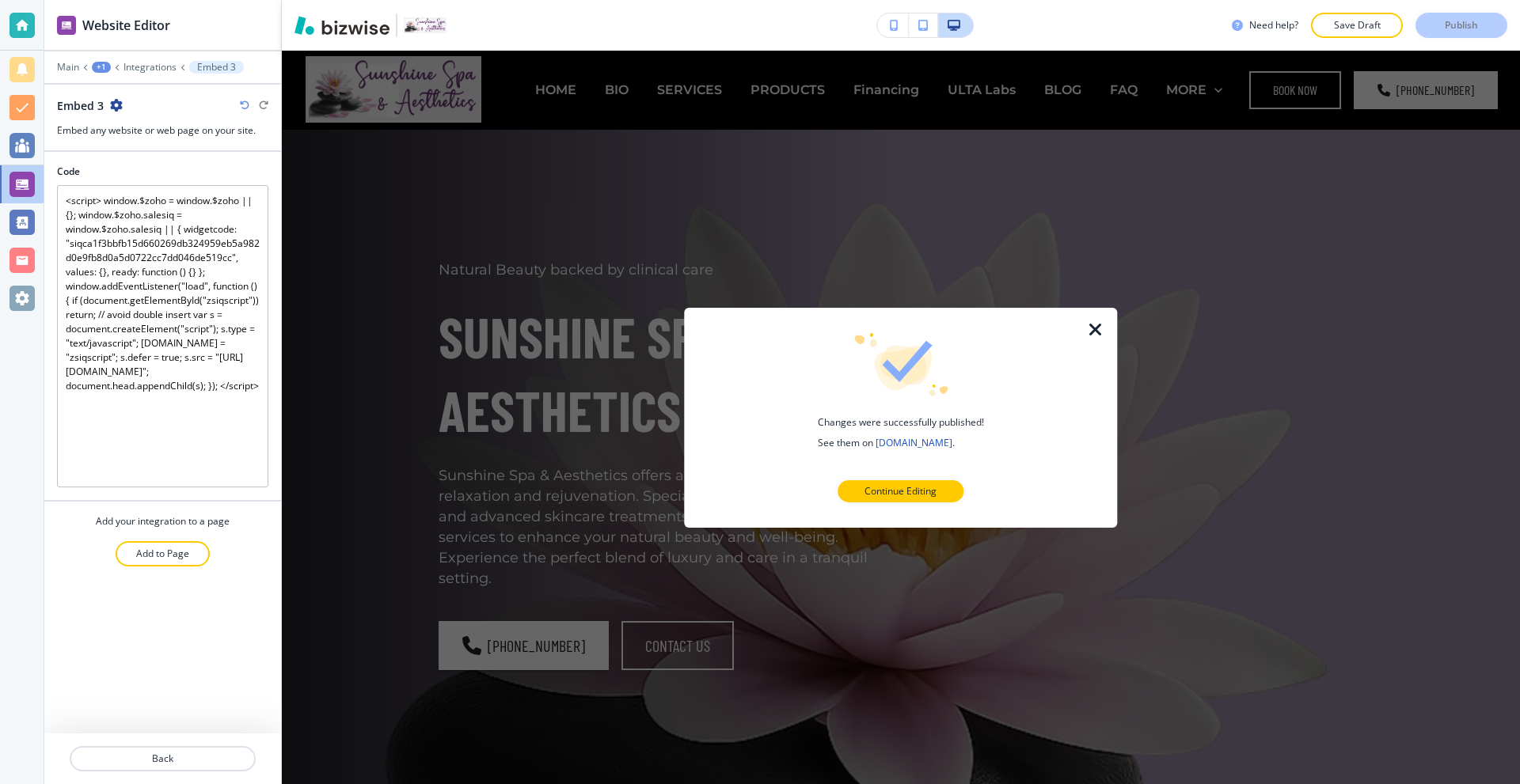
click at [1087, 325] on icon "button" at bounding box center [1095, 329] width 19 height 19
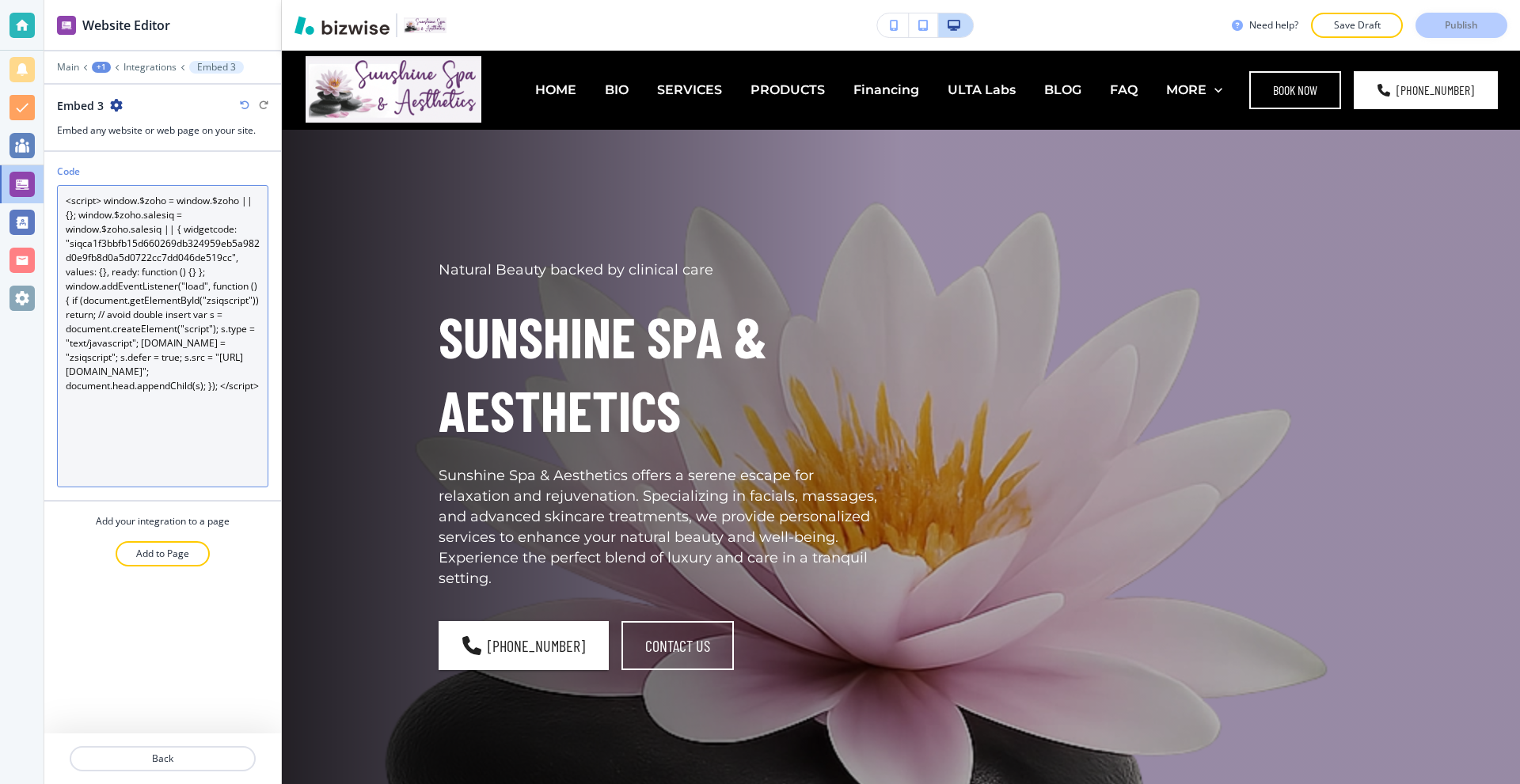
click at [144, 322] on textarea "<script> window.$zoho = window.$zoho || {}; window.$zoho.salesiq = window.$zoho…" at bounding box center [163, 336] width 211 height 302
click at [134, 268] on textarea "<script> window.$zoho = window.$zoho || {}; window.$zoho.salesiq = window.$zoho…" at bounding box center [163, 336] width 211 height 302
paste textarea "// Always bind on window to avoid scope/overwrites window.$zoho = window.$zoho …"
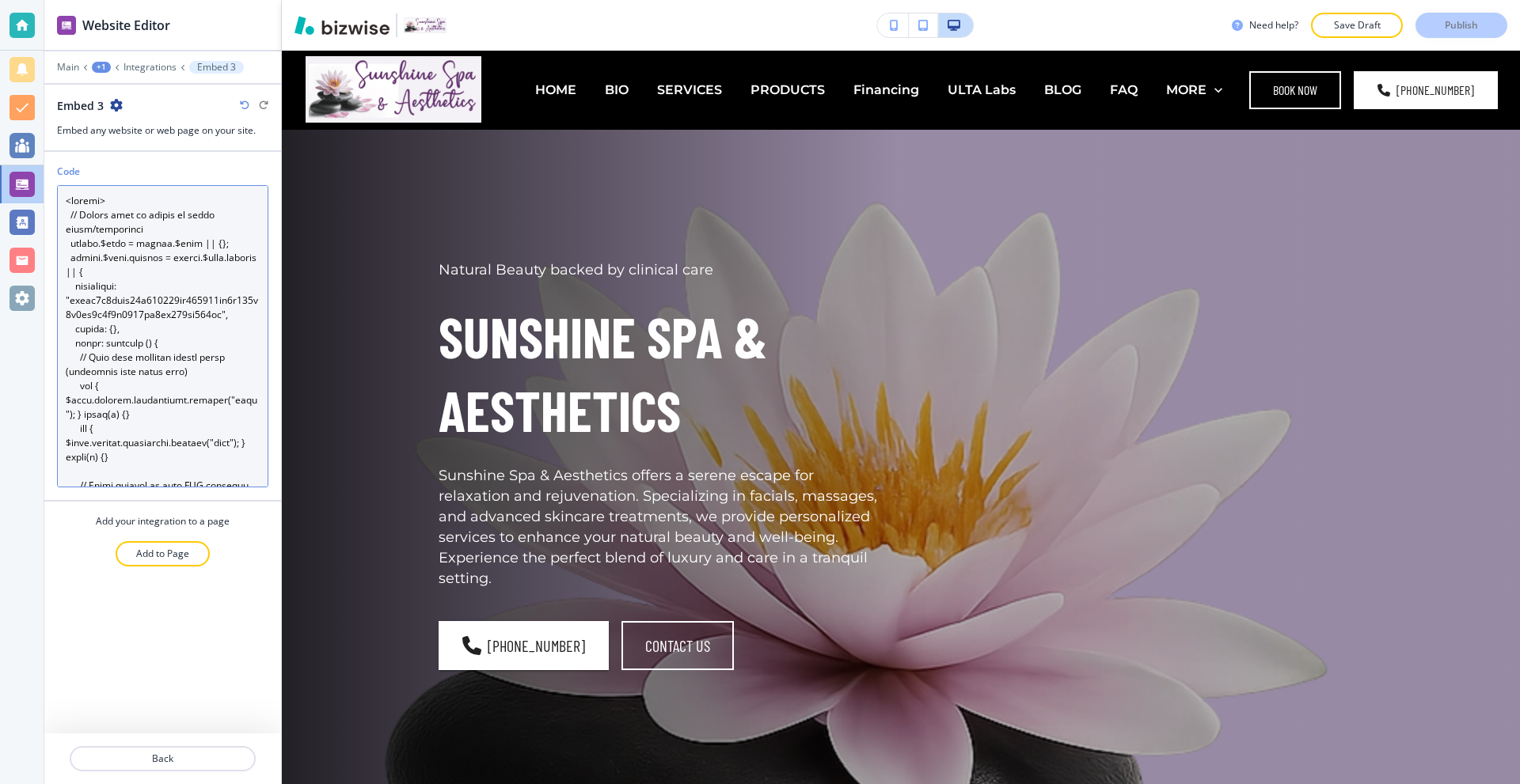
scroll to position [646, 0]
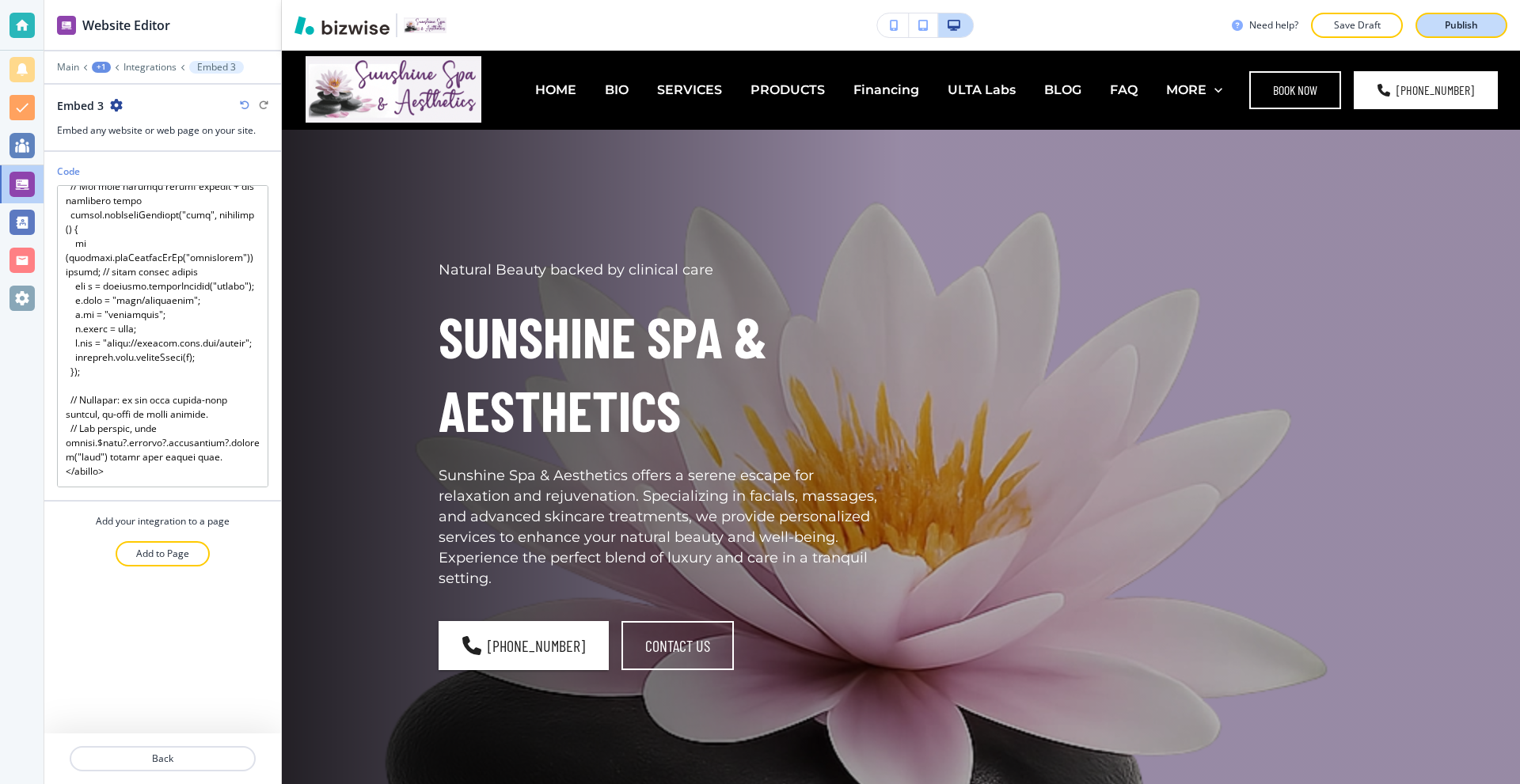
click at [1450, 25] on p "Publish" at bounding box center [1461, 25] width 33 height 14
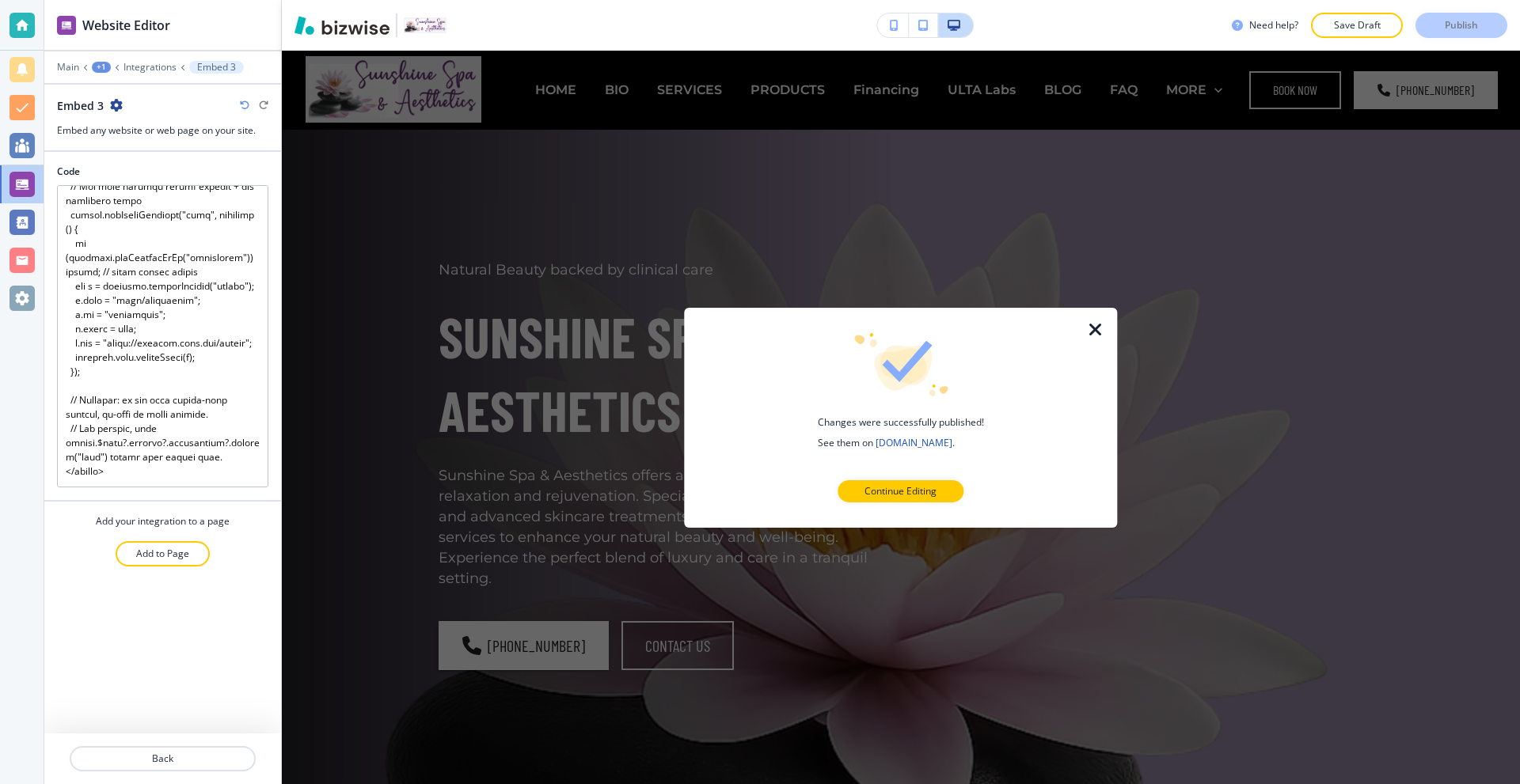
click at [1101, 332] on icon "button" at bounding box center [1095, 329] width 19 height 19
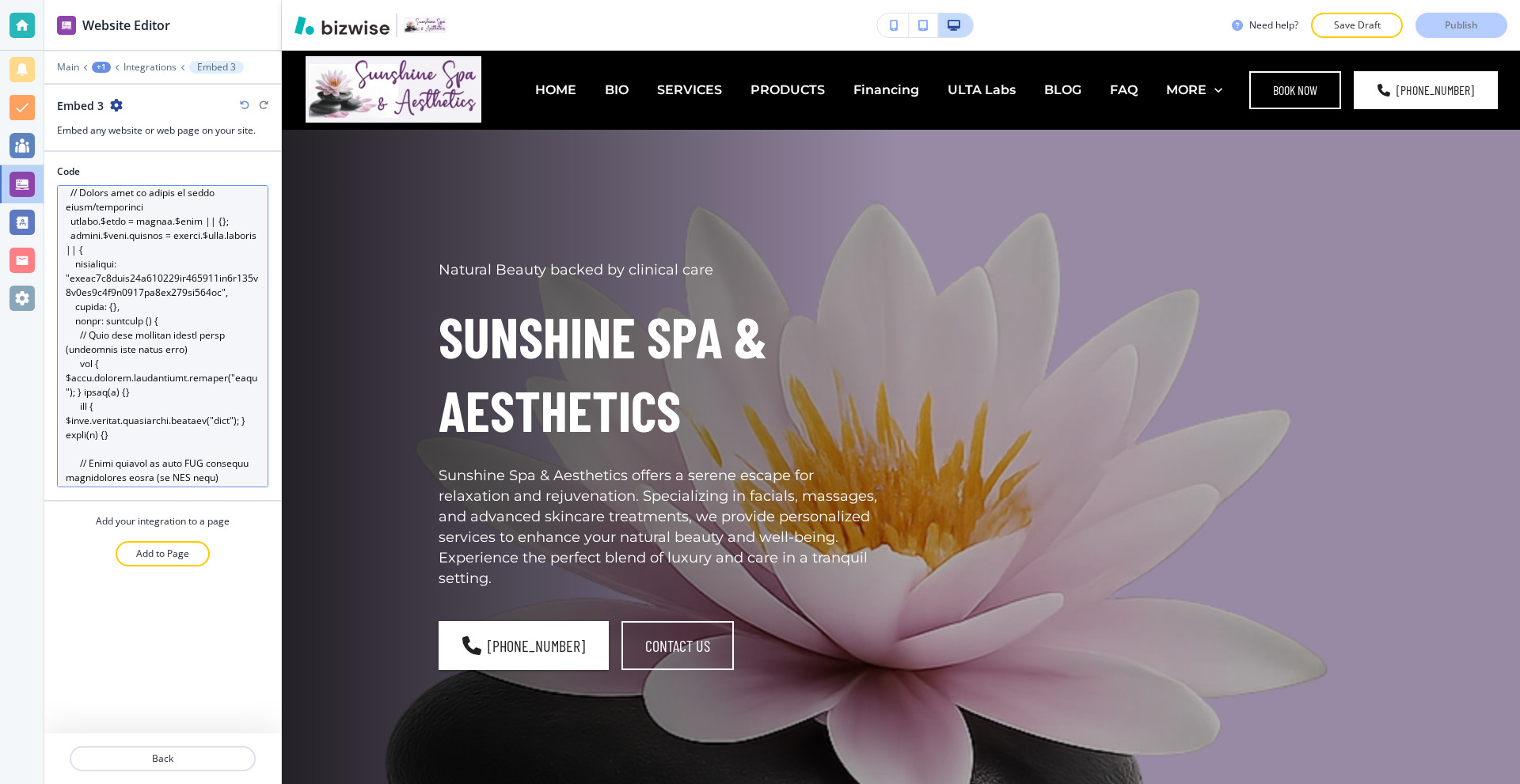
scroll to position [0, 0]
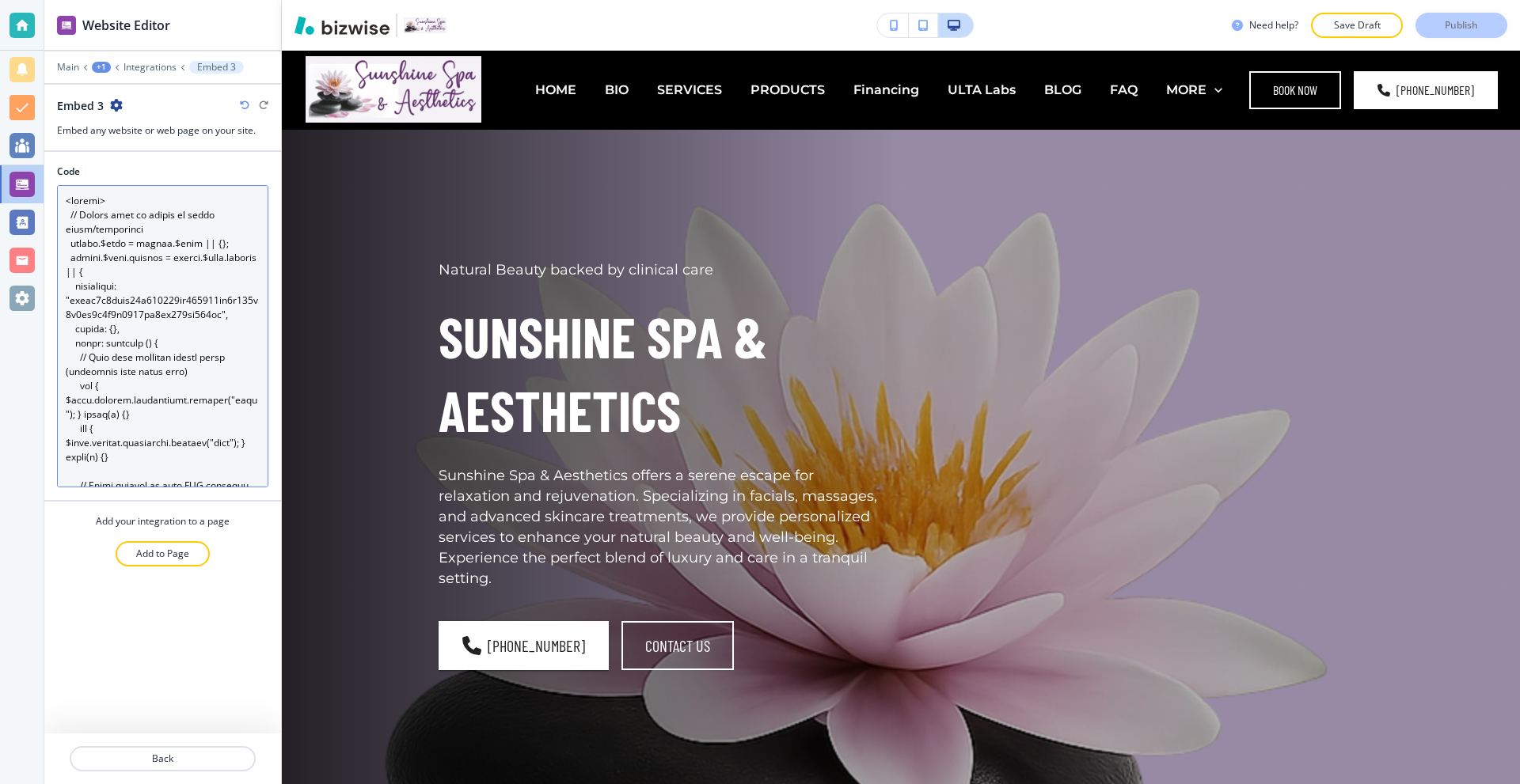
click at [202, 258] on textarea "Code" at bounding box center [163, 336] width 211 height 302
paste textarea "window.$zoho = window.$zoho || {}; window.$zoho.salesiq = window.$zoho.salesiq …"
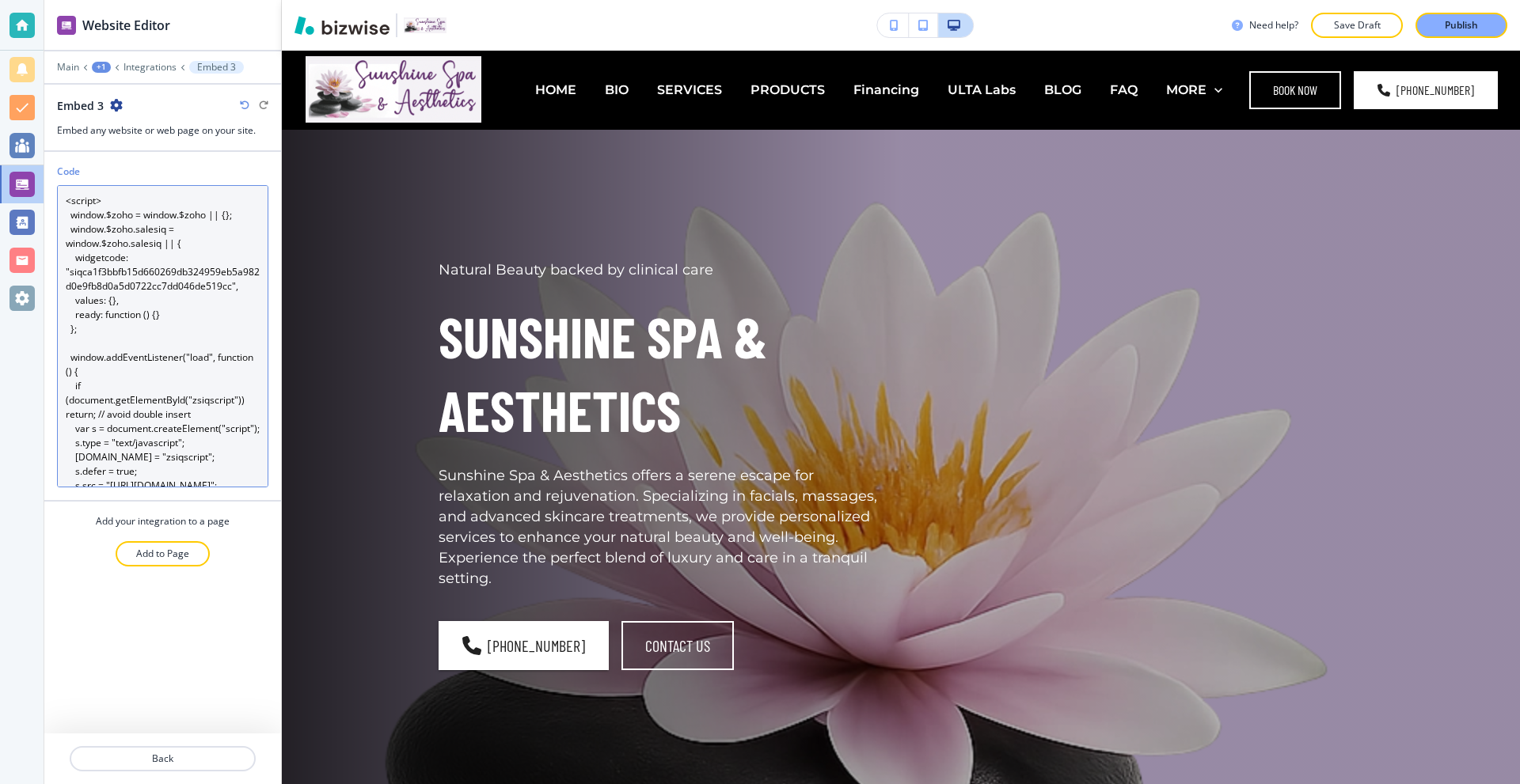
scroll to position [77, 0]
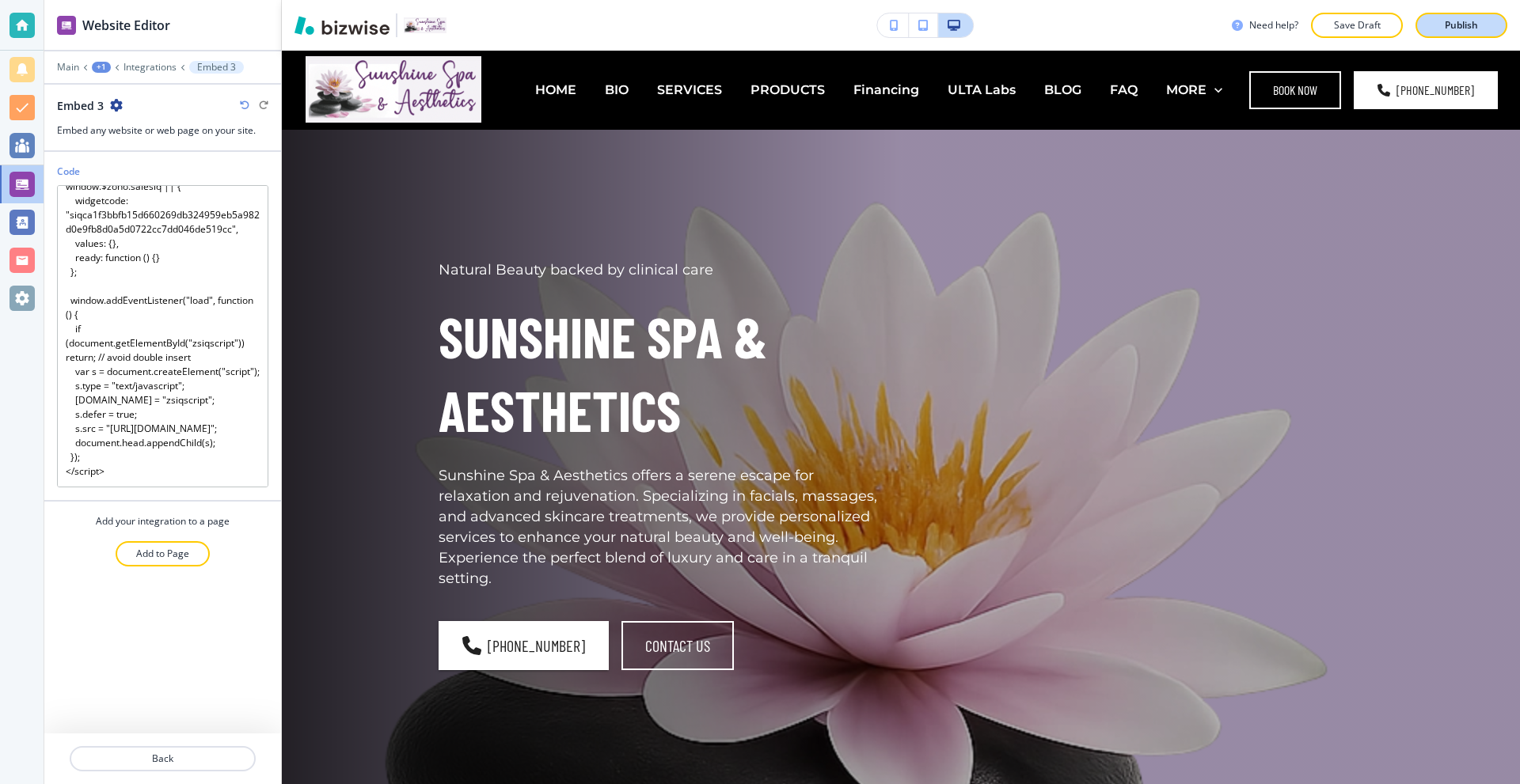
click at [1425, 32] on button "Publish" at bounding box center [1461, 25] width 92 height 26
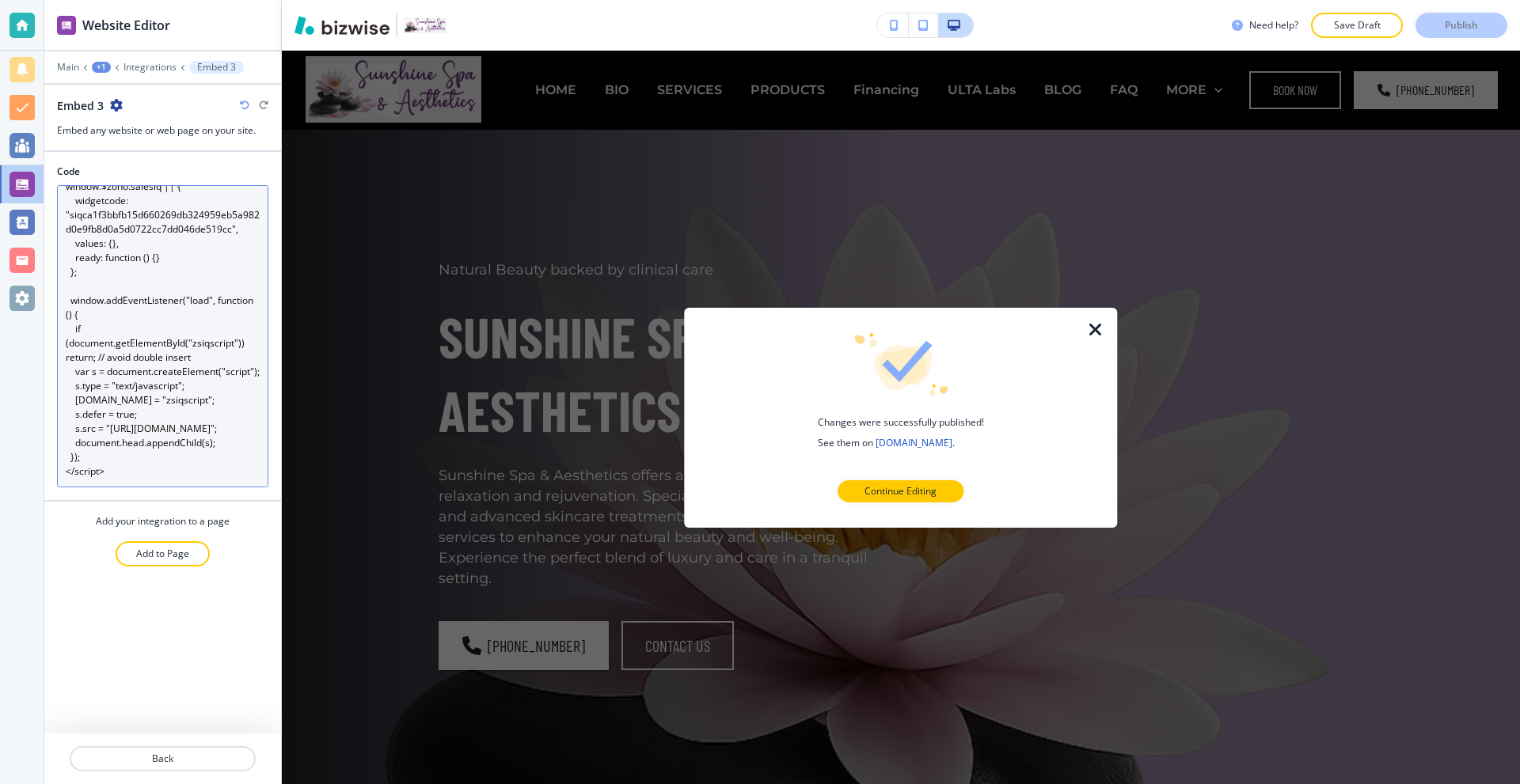
click at [163, 277] on textarea "<script> window.$zoho = window.$zoho || {}; window.$zoho.salesiq = window.$zoho…" at bounding box center [163, 336] width 211 height 302
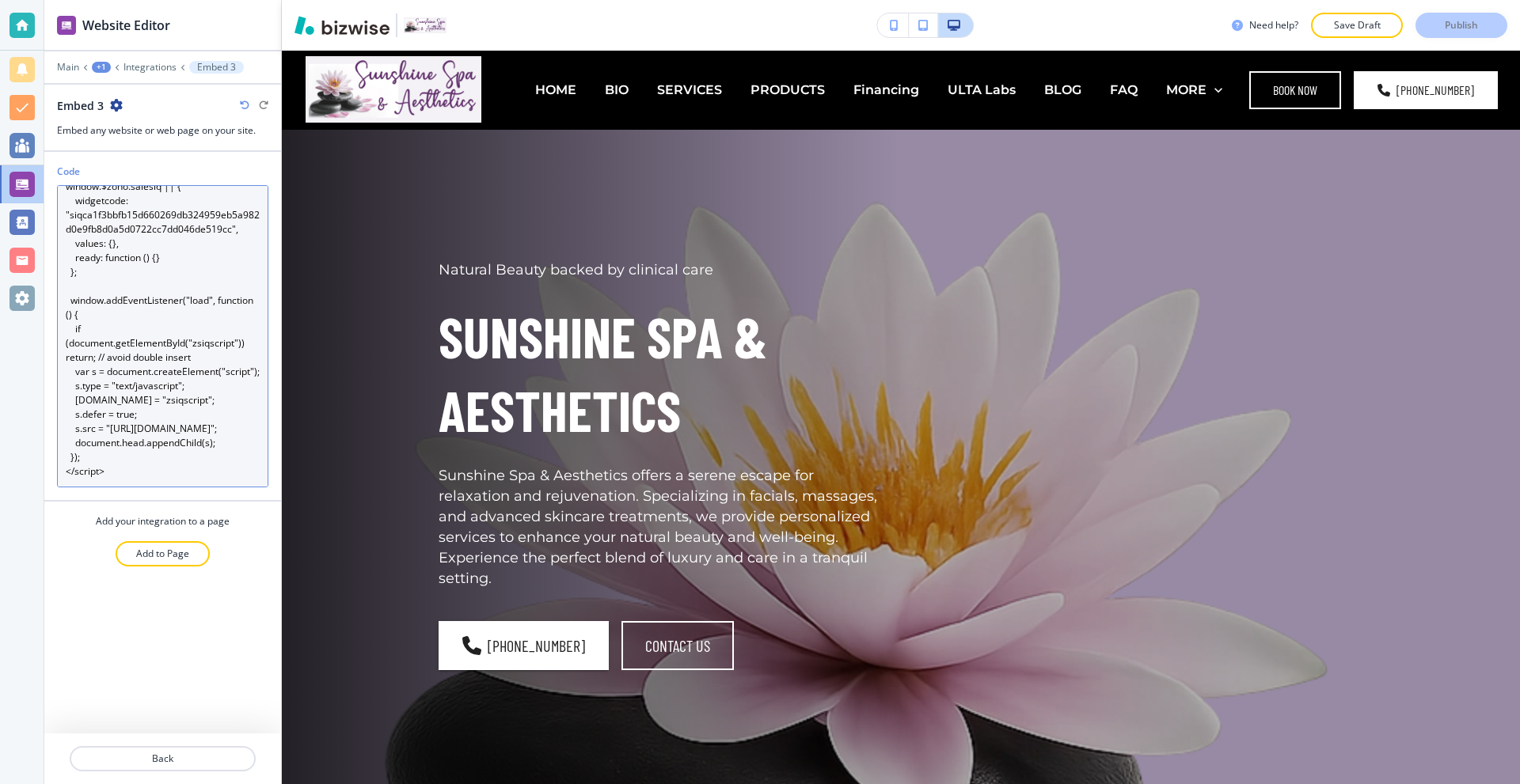
paste textarea "type="text/javascript"> var $zoho = $zoho || {}; $zoho.salesiq = $zoho.salesiq …"
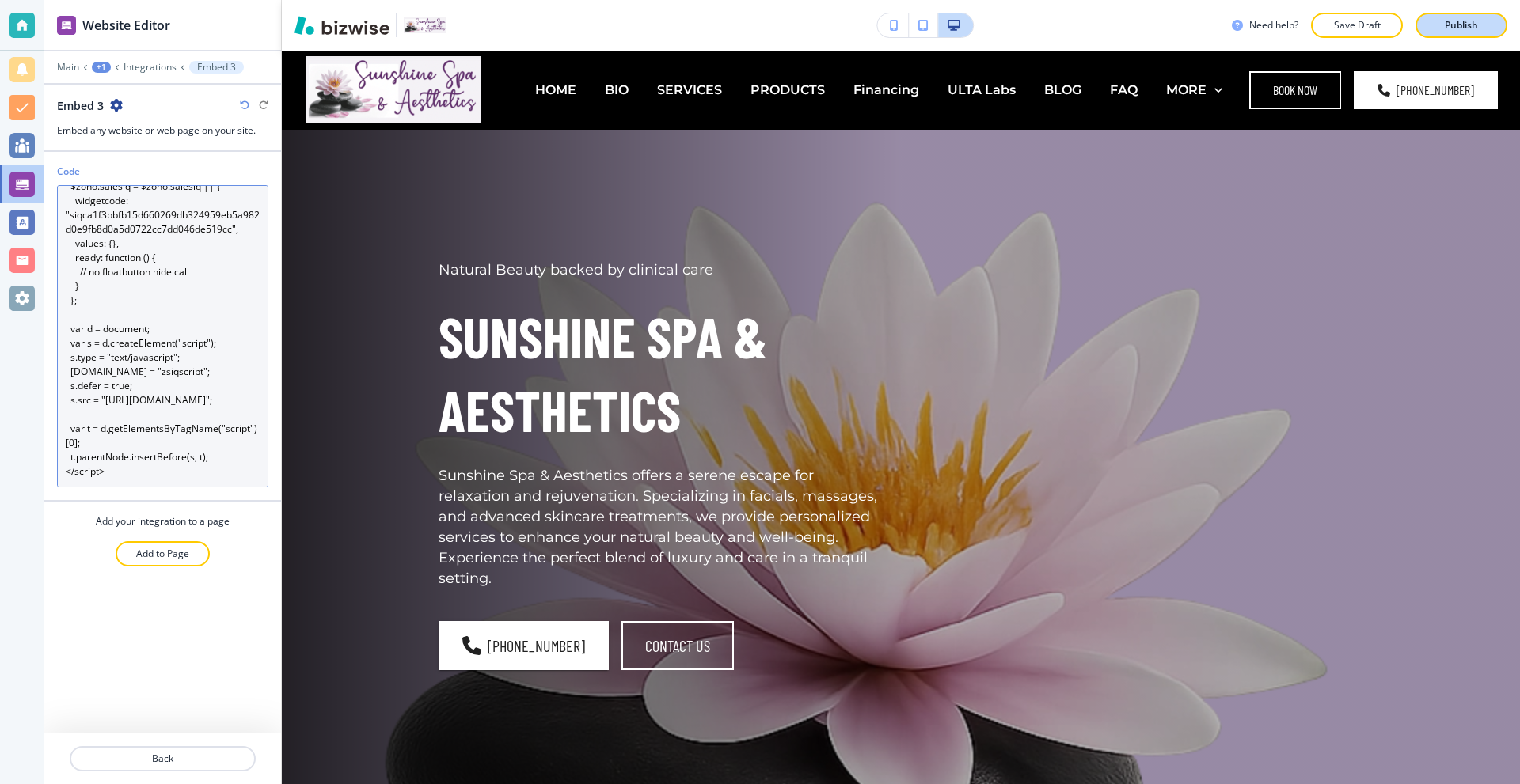
type textarea "<script type="text/javascript"> var $zoho = $zoho || {}; $zoho.salesiq = $zoho.…"
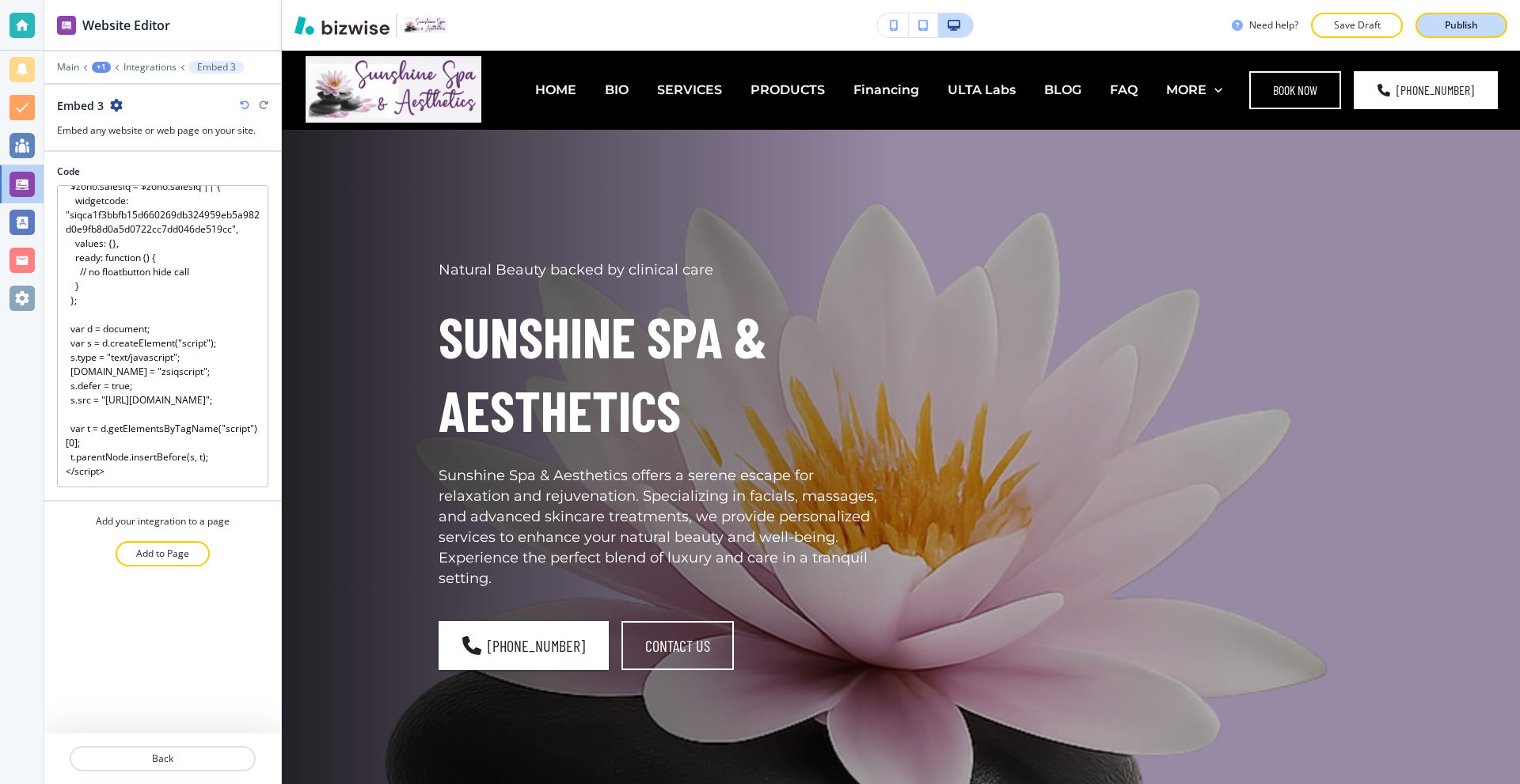
click at [1445, 22] on p "Publish" at bounding box center [1461, 25] width 33 height 14
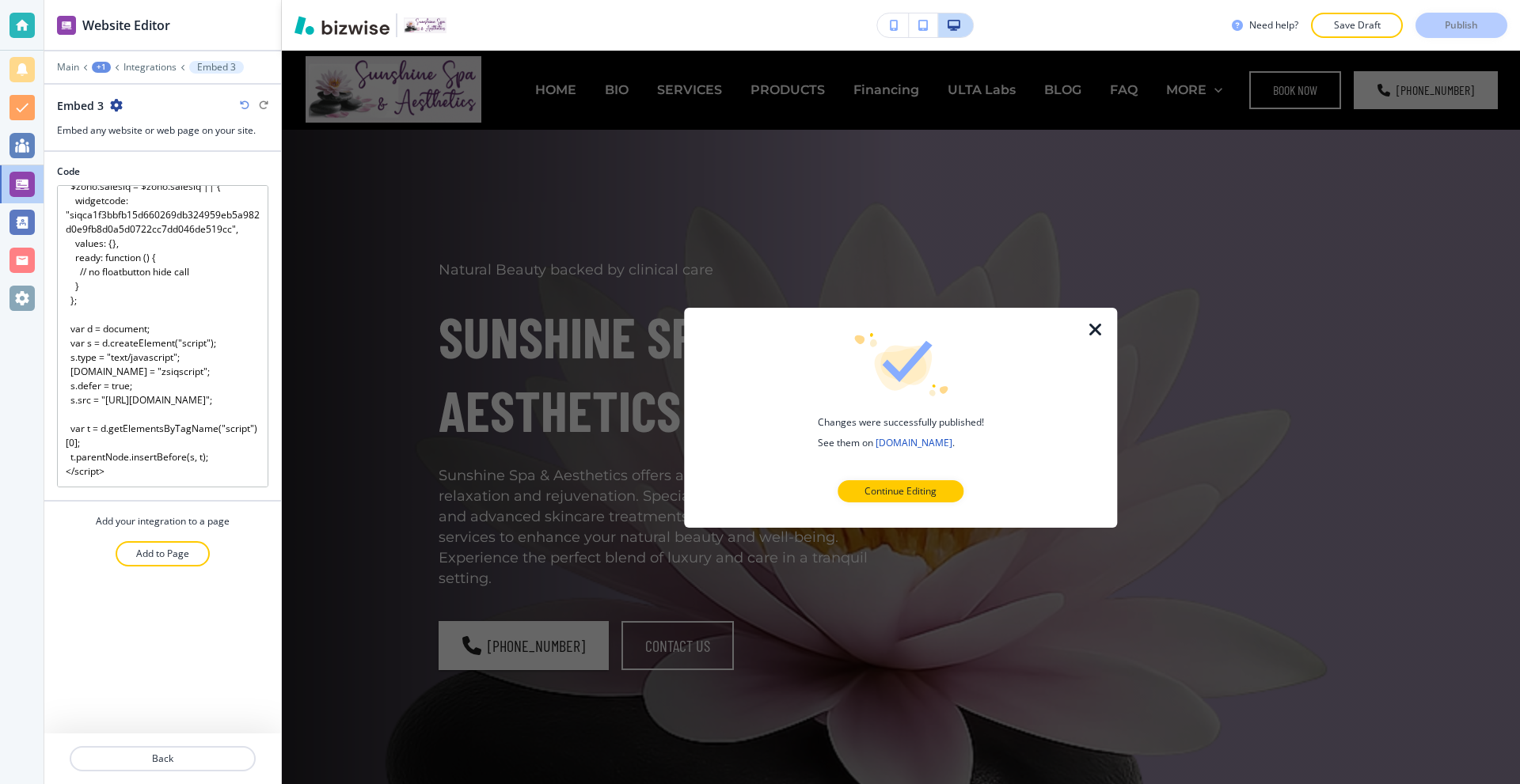
click at [25, 8] on div at bounding box center [22, 25] width 43 height 51
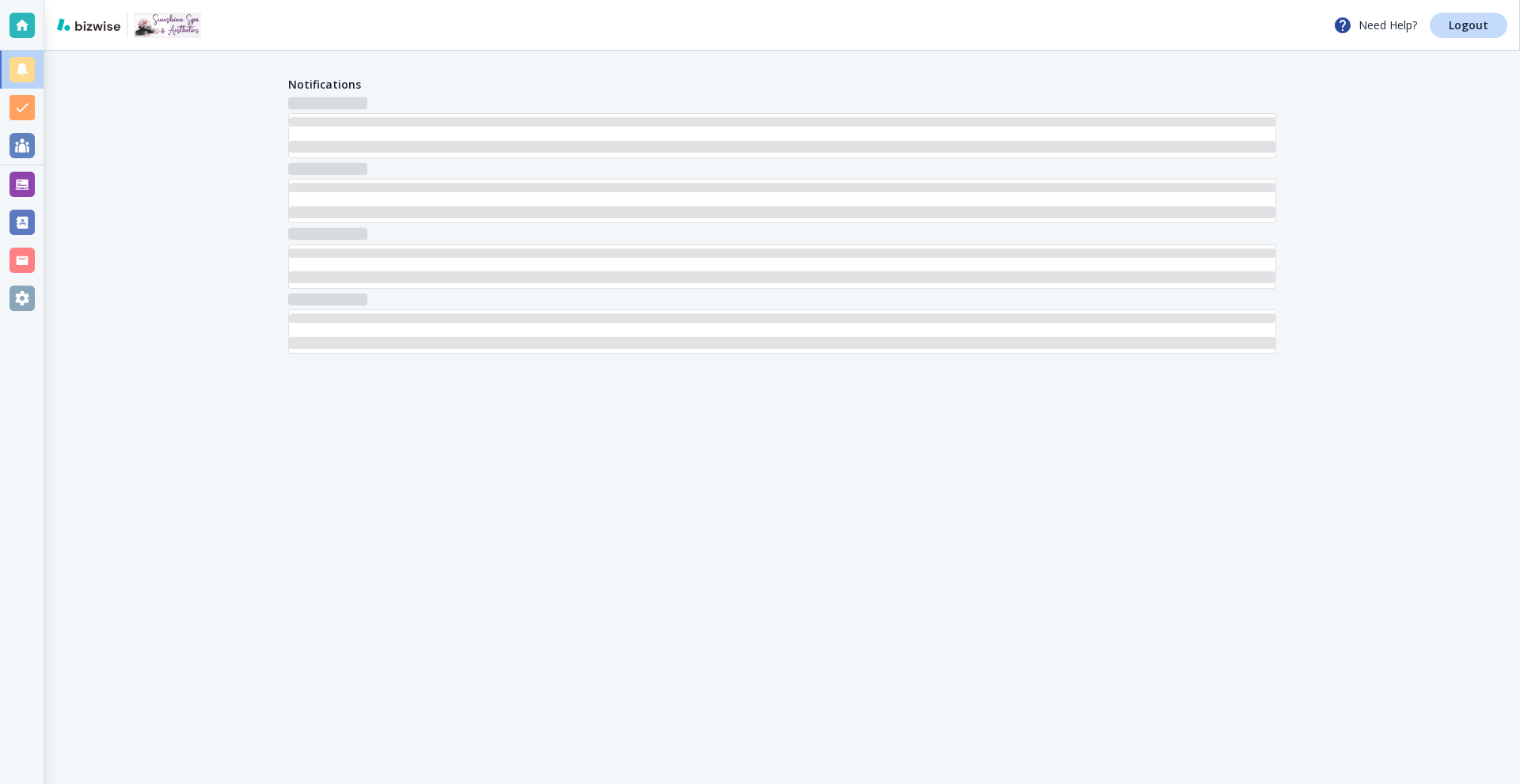
click at [1419, 29] on link "Need Help?" at bounding box center [1381, 25] width 96 height 19
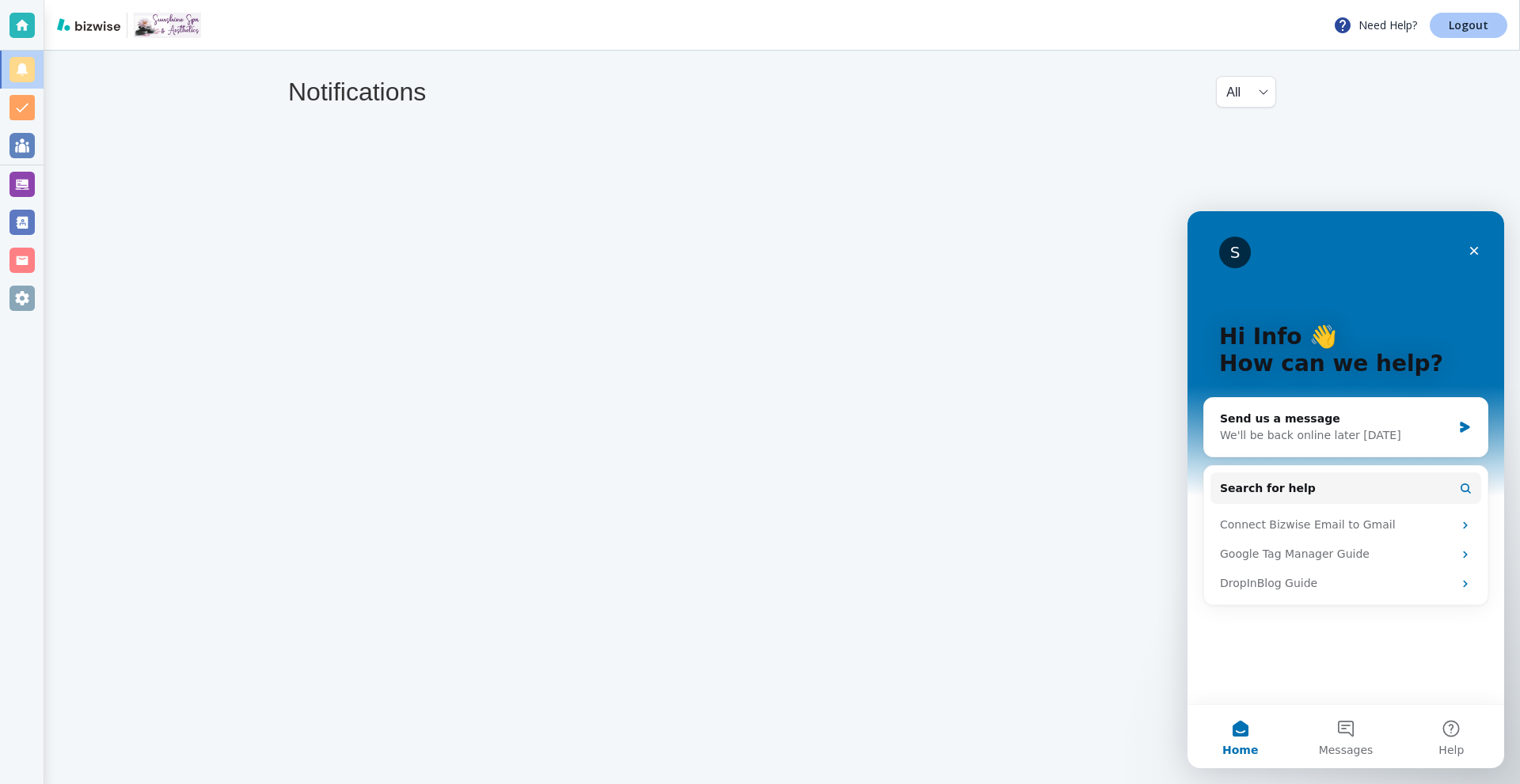
click at [1442, 27] on link "Logout" at bounding box center [1469, 25] width 78 height 26
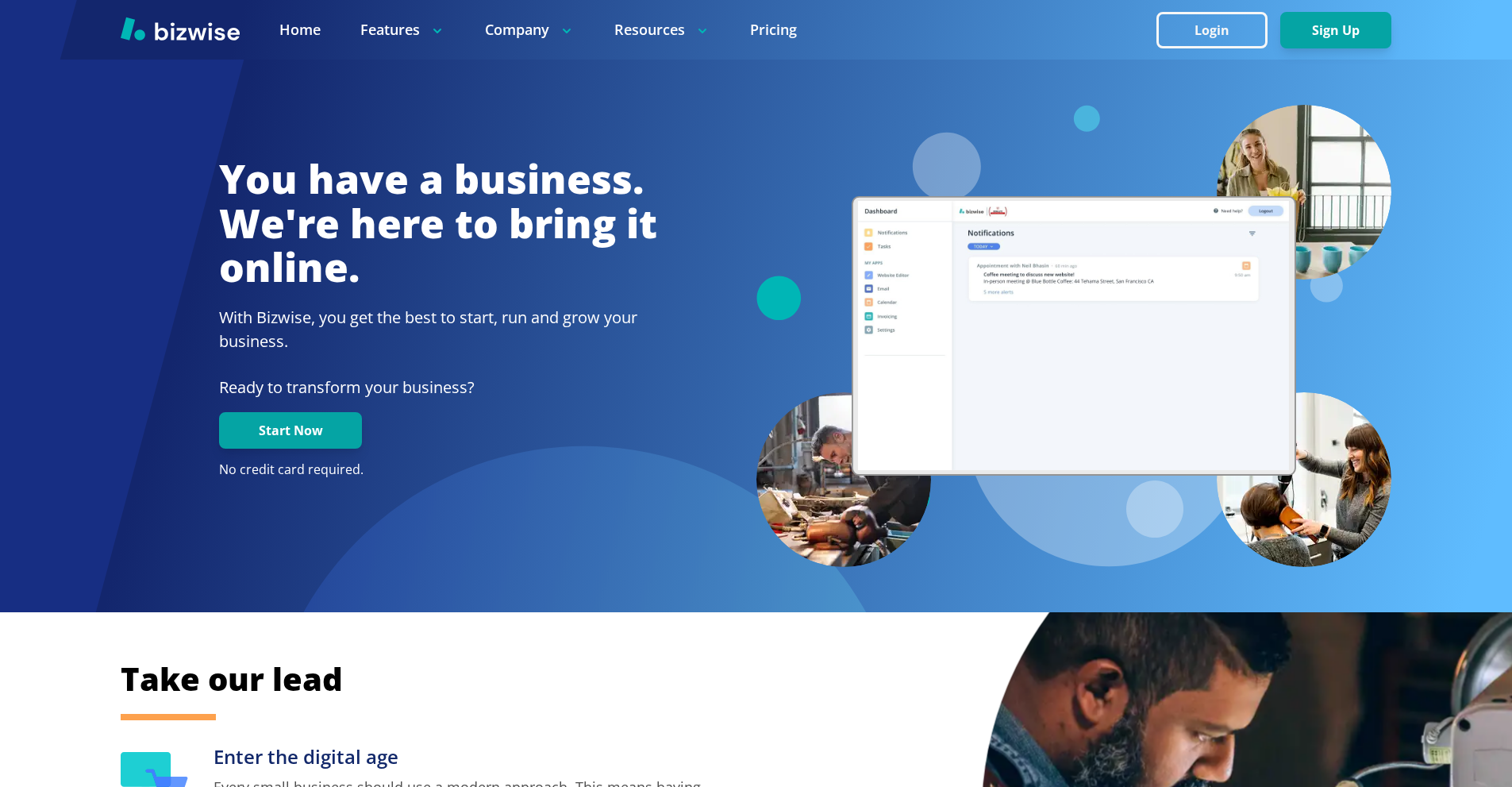
scroll to position [79, 0]
